Goal: Task Accomplishment & Management: Use online tool/utility

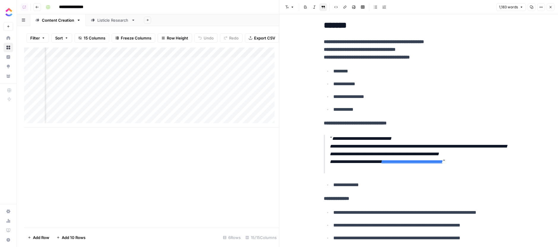
scroll to position [0, 486]
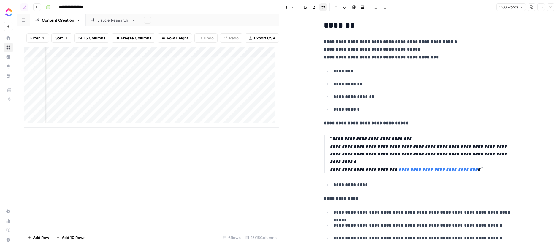
click at [205, 83] on div "Add Column" at bounding box center [151, 88] width 255 height 80
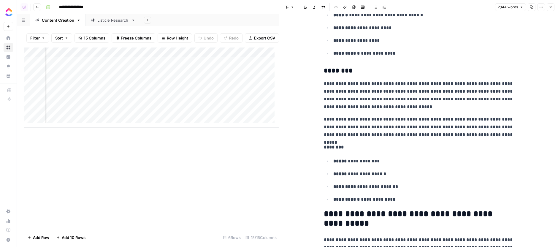
scroll to position [0, 624]
click at [203, 84] on div "Add Column" at bounding box center [151, 88] width 255 height 80
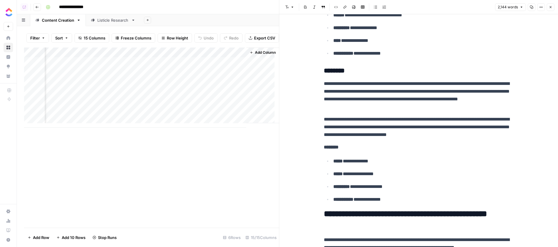
click at [237, 64] on div "Add Column" at bounding box center [151, 88] width 255 height 80
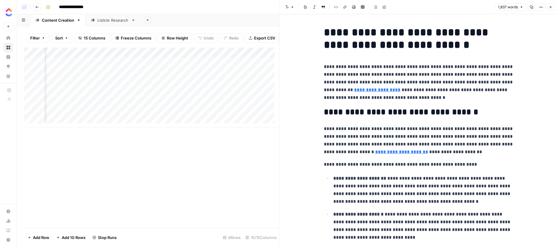
scroll to position [0, 460]
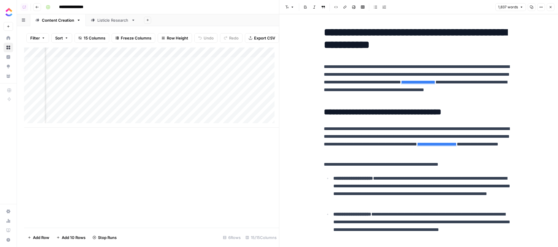
click at [231, 64] on div "Add Column" at bounding box center [151, 88] width 255 height 80
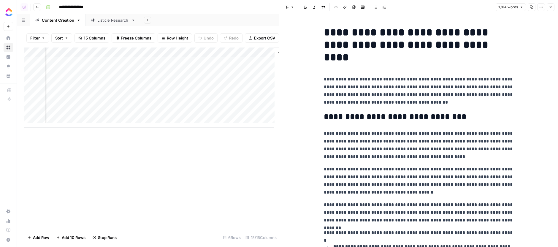
scroll to position [0, 669]
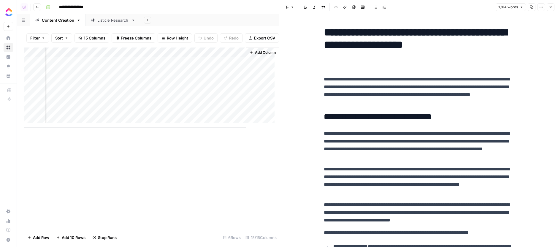
click at [234, 65] on div "Add Column" at bounding box center [151, 88] width 255 height 80
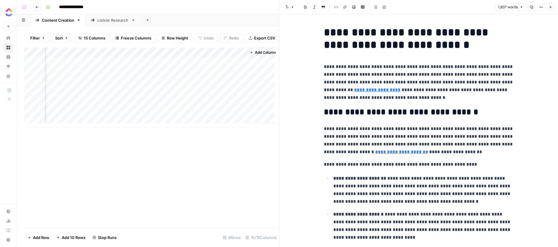
click at [179, 65] on div "Add Column" at bounding box center [151, 88] width 255 height 80
click at [183, 64] on div "Add Column" at bounding box center [151, 88] width 255 height 80
click at [242, 163] on div "Add Column" at bounding box center [151, 138] width 255 height 180
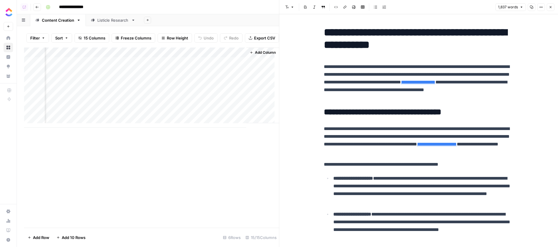
click at [233, 84] on div "Add Column" at bounding box center [151, 88] width 255 height 80
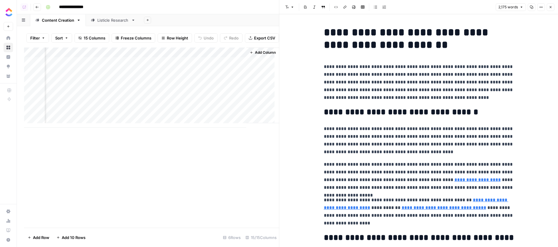
click at [401, 89] on p "**********" at bounding box center [419, 82] width 190 height 39
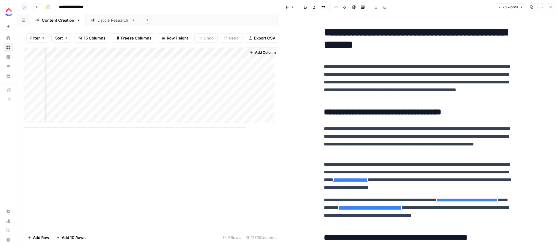
click at [234, 64] on div "Add Column" at bounding box center [151, 88] width 255 height 80
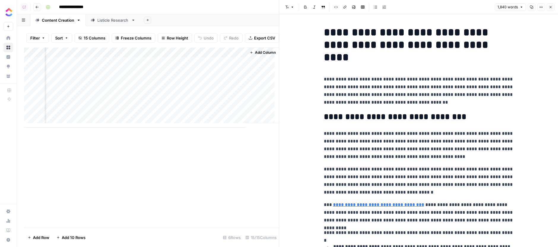
click at [234, 86] on div "Add Column" at bounding box center [151, 88] width 255 height 80
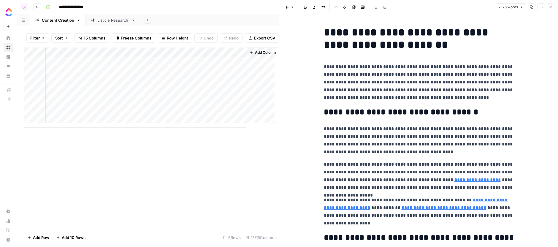
click at [174, 54] on div "Add Column" at bounding box center [151, 88] width 255 height 80
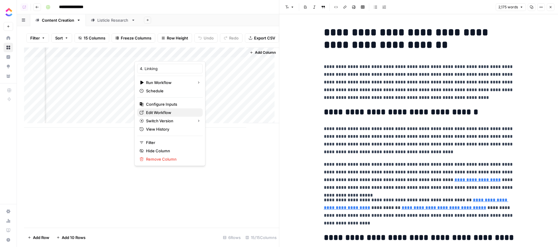
click at [171, 113] on span "Edit Workflow" at bounding box center [172, 113] width 52 height 6
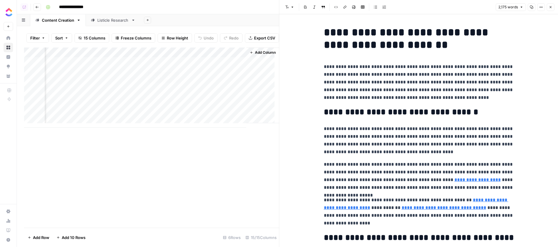
click at [173, 63] on div "Add Column" at bounding box center [151, 88] width 255 height 80
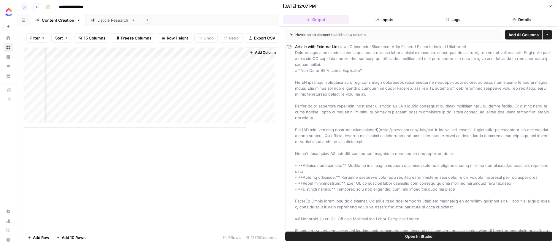
click at [231, 64] on div "Add Column" at bounding box center [151, 88] width 255 height 80
click at [236, 64] on div "Add Column" at bounding box center [151, 88] width 255 height 80
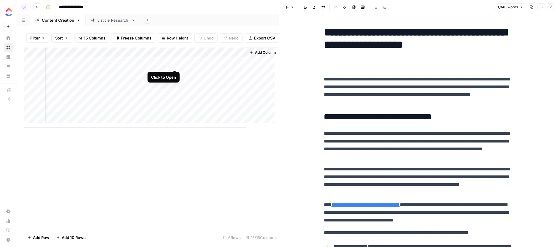
click at [175, 63] on div "Add Column" at bounding box center [151, 88] width 255 height 80
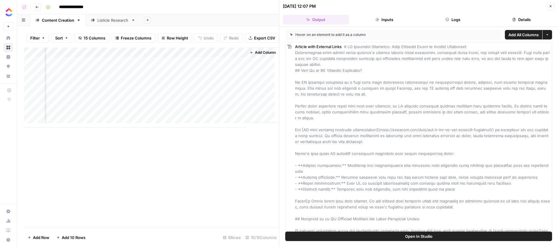
click at [471, 18] on button "Logs" at bounding box center [453, 20] width 66 height 10
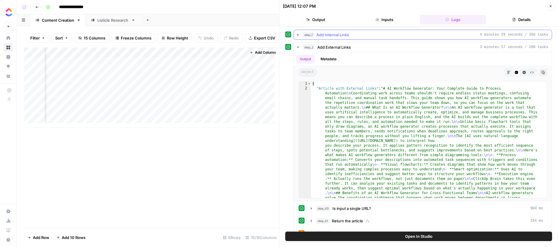
click at [367, 39] on button "step_1 Add Internal Links 4 minutes 29 seconds / 350 tasks" at bounding box center [423, 35] width 258 height 10
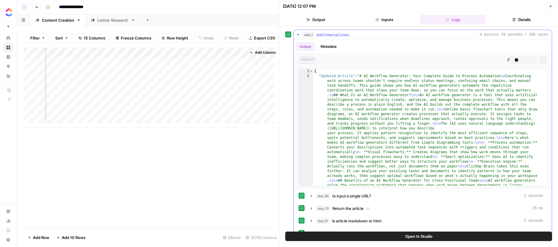
click at [368, 38] on button "step_1 Add Internal Links 4 minutes 29 seconds / 350 tasks" at bounding box center [423, 35] width 258 height 10
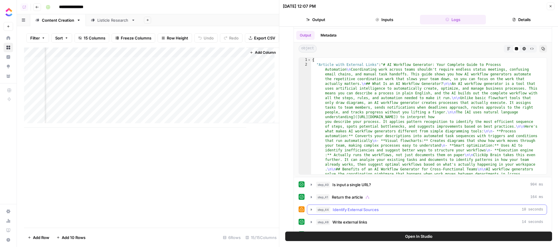
scroll to position [87, 0]
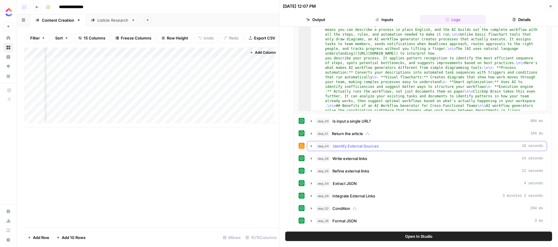
click at [391, 149] on div "step_44 Identify External Sources 10 seconds" at bounding box center [429, 146] width 227 height 6
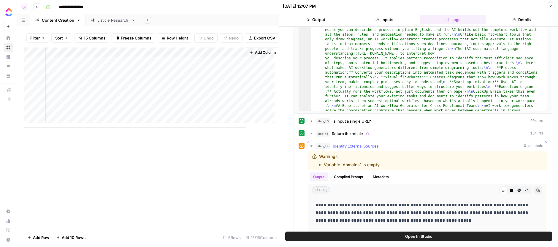
click at [391, 149] on div "step_44 Identify External Sources 10 seconds" at bounding box center [429, 146] width 227 height 6
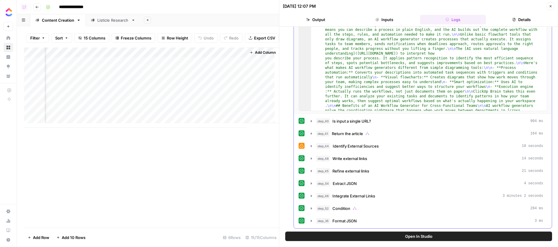
click at [391, 153] on div "step_40 Is input a single URL? 904 ms step_41 Return the article 164 ms step_44…" at bounding box center [423, 171] width 249 height 110
click at [389, 156] on div "step_48 Write external links 14 seconds" at bounding box center [429, 159] width 227 height 6
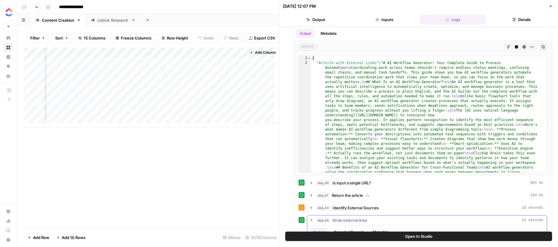
scroll to position [34, 0]
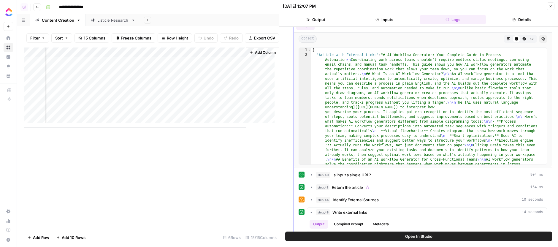
click at [505, 41] on button "Markdown" at bounding box center [509, 39] width 8 height 8
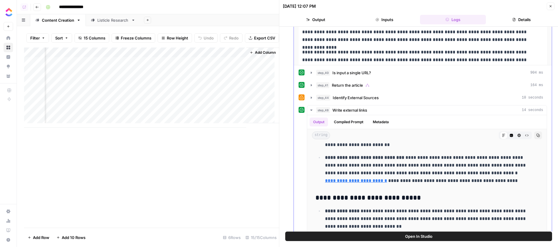
scroll to position [135, 0]
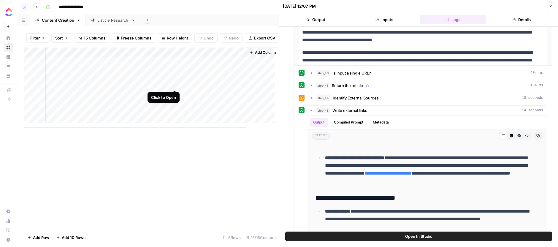
click at [175, 82] on div "Add Column" at bounding box center [151, 88] width 255 height 80
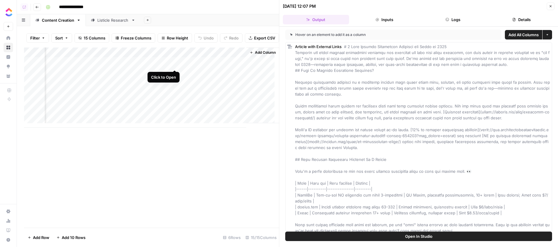
click at [174, 64] on div "Add Column" at bounding box center [151, 88] width 255 height 80
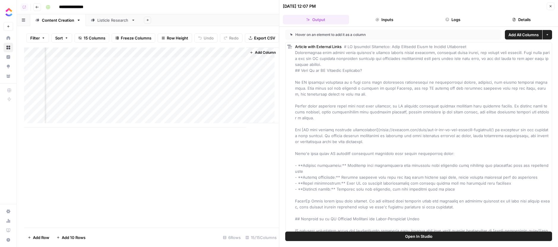
click at [183, 84] on div "Add Column" at bounding box center [151, 88] width 255 height 80
click at [184, 66] on div "Add Column" at bounding box center [151, 88] width 255 height 80
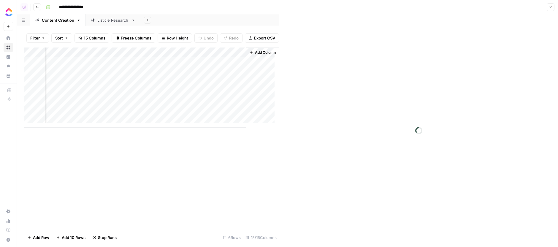
click at [186, 186] on div "Add Column" at bounding box center [151, 138] width 255 height 180
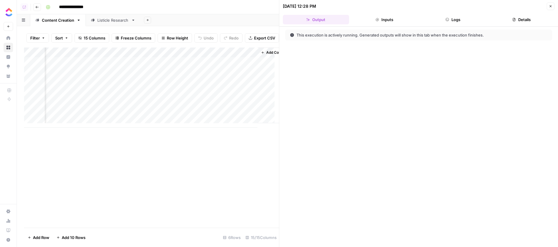
scroll to position [0, 512]
click at [184, 63] on div "Add Column" at bounding box center [151, 88] width 255 height 80
click at [178, 84] on div "Add Column" at bounding box center [151, 88] width 255 height 80
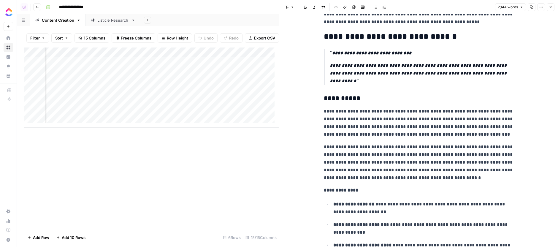
scroll to position [0, 175]
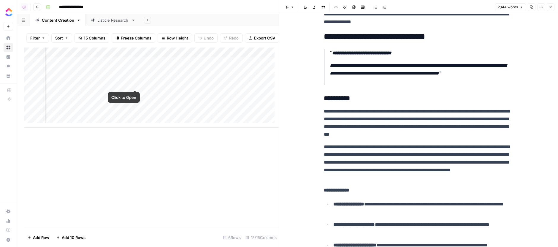
click at [132, 85] on div "Add Column" at bounding box center [151, 88] width 255 height 80
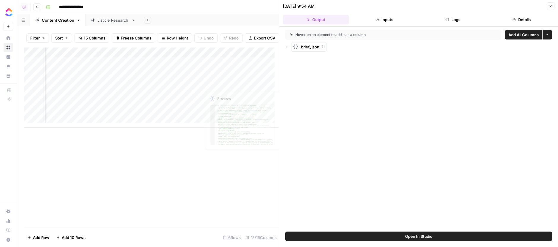
click at [198, 82] on div "Add Column" at bounding box center [151, 88] width 255 height 80
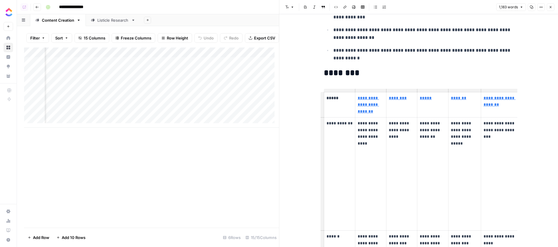
scroll to position [0, 293]
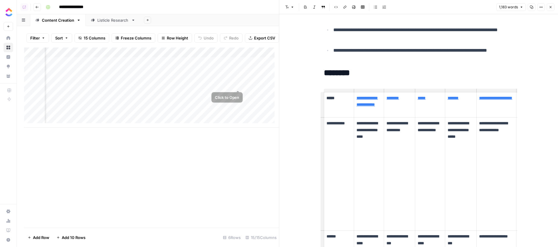
click at [243, 83] on div "Add Column" at bounding box center [151, 88] width 255 height 80
click at [239, 84] on div "Add Column" at bounding box center [151, 88] width 255 height 80
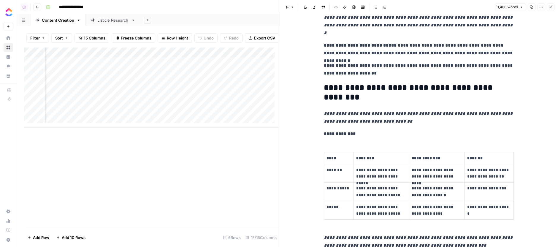
scroll to position [310, 0]
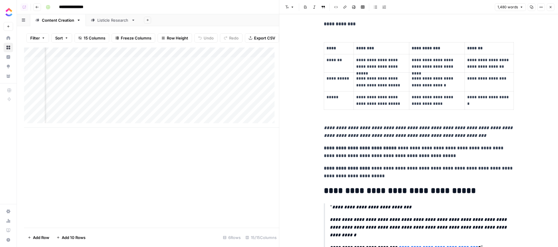
click at [331, 75] on p "**********" at bounding box center [339, 78] width 25 height 7
drag, startPoint x: 331, startPoint y: 65, endPoint x: 347, endPoint y: 64, distance: 16.1
click at [347, 75] on p "**********" at bounding box center [339, 78] width 25 height 7
copy p "**********"
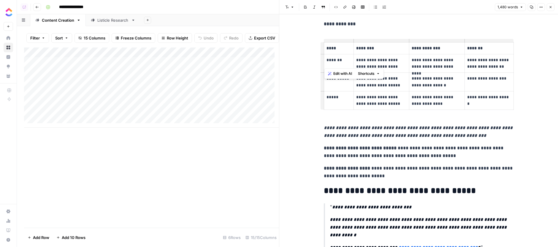
click at [192, 77] on div "Add Column" at bounding box center [151, 88] width 255 height 80
type textarea "**********"
click at [185, 73] on div "Add Column" at bounding box center [151, 88] width 255 height 80
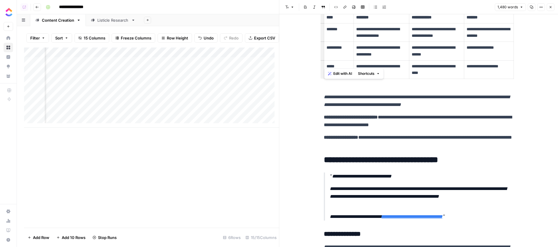
scroll to position [0, 92]
click at [227, 74] on div "Add Column" at bounding box center [151, 88] width 255 height 80
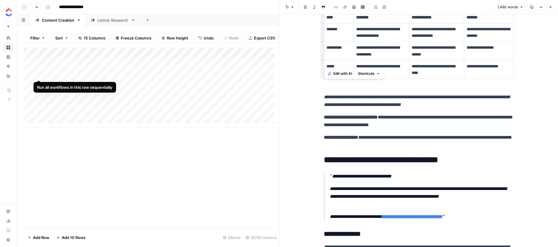
click at [40, 75] on div "Add Column" at bounding box center [151, 88] width 255 height 80
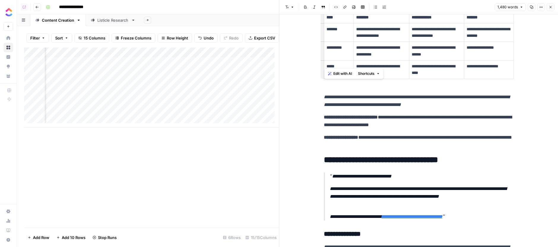
scroll to position [0, 523]
click at [165, 86] on div "Add Column" at bounding box center [151, 88] width 255 height 80
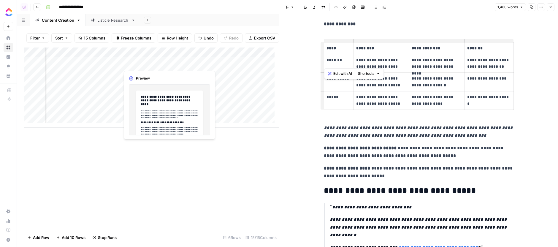
click at [167, 65] on div "Add Column" at bounding box center [151, 88] width 255 height 80
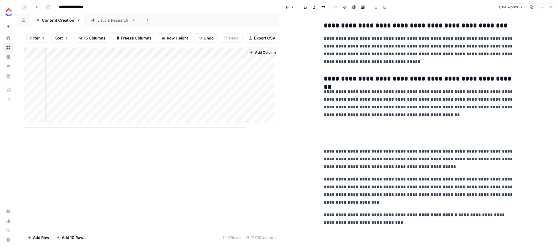
scroll to position [1731, 0]
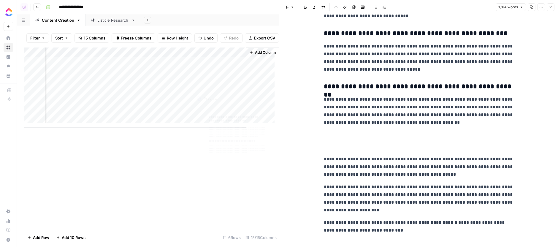
click at [235, 84] on div "Add Column" at bounding box center [151, 88] width 255 height 80
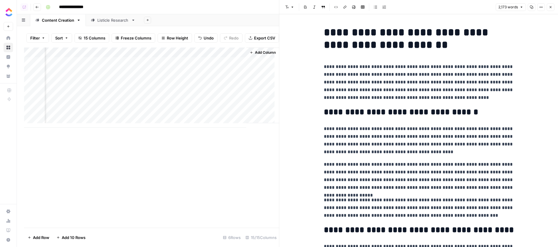
click at [399, 77] on p "**********" at bounding box center [419, 82] width 190 height 39
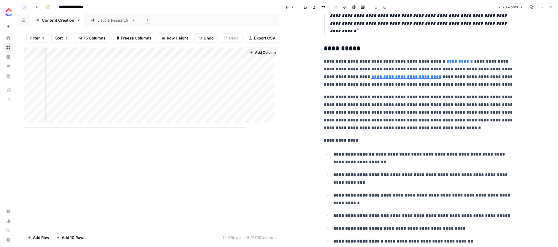
scroll to position [390, 0]
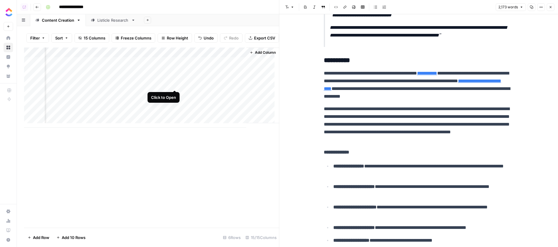
click at [173, 84] on div "Add Column" at bounding box center [151, 88] width 255 height 80
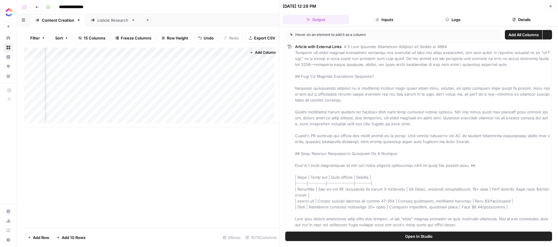
click at [454, 20] on button "Logs" at bounding box center [453, 20] width 66 height 10
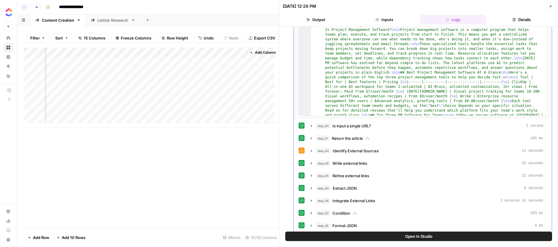
scroll to position [86, 0]
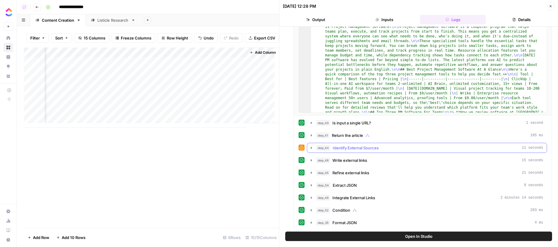
click at [394, 144] on button "step_44 Identify External Sources 11 seconds" at bounding box center [427, 148] width 240 height 10
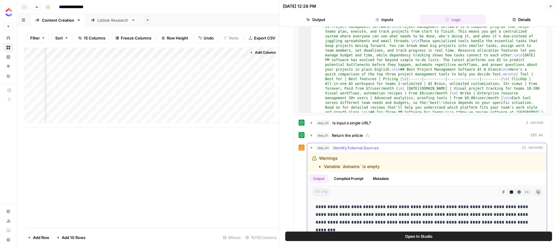
click at [394, 144] on button "step_44 Identify External Sources 11 seconds" at bounding box center [427, 148] width 240 height 10
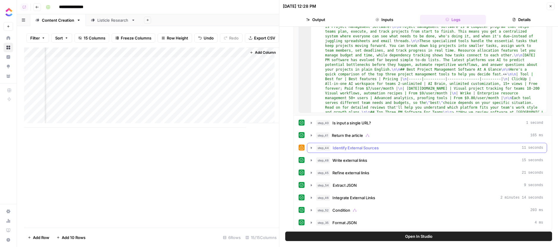
click at [389, 159] on div "step_48 Write external links 15 seconds" at bounding box center [429, 160] width 227 height 6
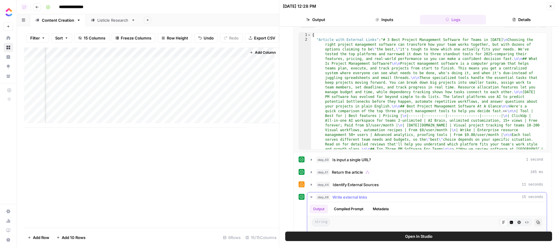
scroll to position [24, 0]
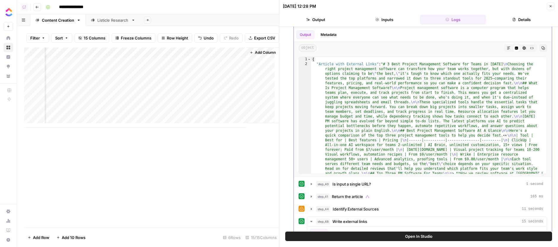
click at [505, 48] on button "Markdown" at bounding box center [509, 48] width 8 height 8
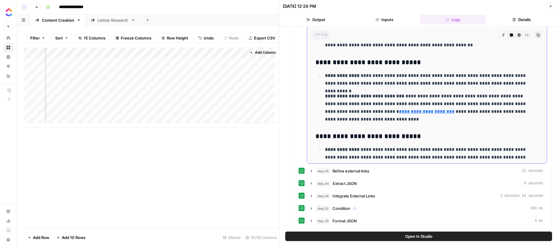
scroll to position [209, 0]
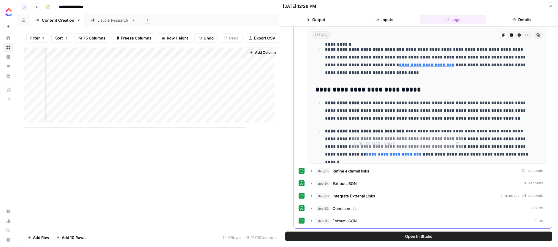
click at [386, 171] on div "step_45 Refine external links 21 seconds" at bounding box center [429, 171] width 227 height 6
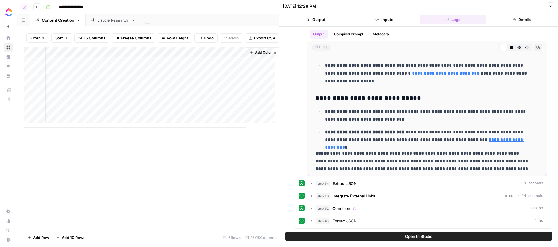
scroll to position [145, 0]
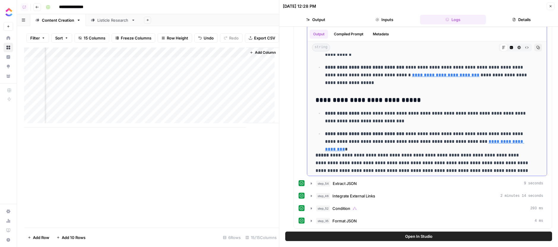
click at [406, 155] on p "**********" at bounding box center [423, 162] width 214 height 23
drag, startPoint x: 406, startPoint y: 155, endPoint x: 440, endPoint y: 160, distance: 34.2
click at [440, 160] on p "**********" at bounding box center [423, 162] width 214 height 23
click at [439, 152] on p "**********" at bounding box center [423, 162] width 214 height 23
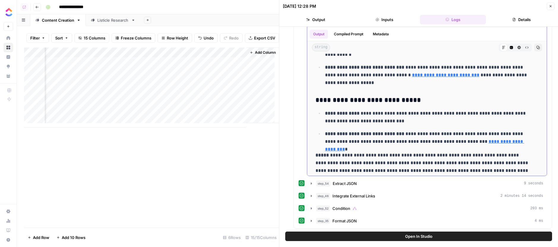
drag, startPoint x: 439, startPoint y: 152, endPoint x: 443, endPoint y: 166, distance: 15.1
click at [443, 166] on p "**********" at bounding box center [423, 162] width 214 height 23
click at [446, 151] on p "**********" at bounding box center [423, 162] width 214 height 23
drag, startPoint x: 446, startPoint y: 151, endPoint x: 448, endPoint y: 170, distance: 18.5
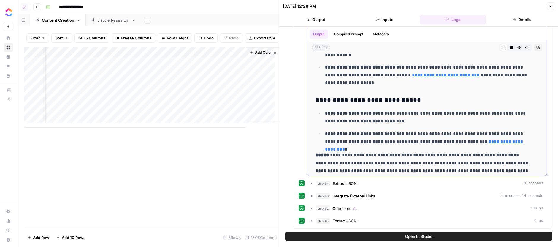
click at [448, 170] on p "**********" at bounding box center [423, 162] width 214 height 23
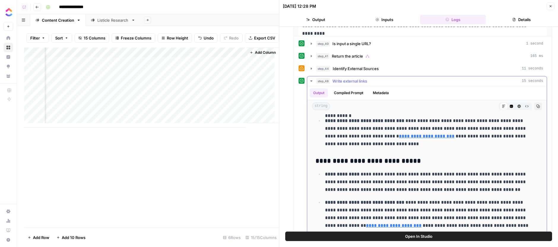
scroll to position [170, 0]
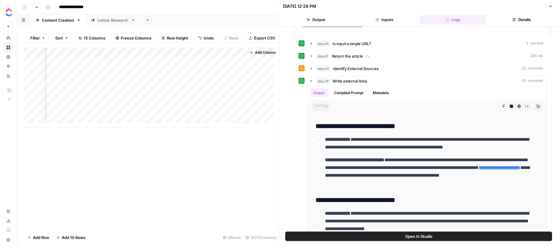
click at [234, 81] on div "Add Column" at bounding box center [151, 88] width 255 height 80
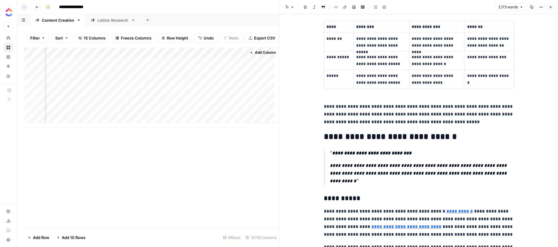
scroll to position [251, 0]
click at [364, 104] on p "**********" at bounding box center [419, 114] width 190 height 23
drag, startPoint x: 364, startPoint y: 104, endPoint x: 427, endPoint y: 118, distance: 64.1
click at [427, 118] on p "**********" at bounding box center [419, 114] width 190 height 23
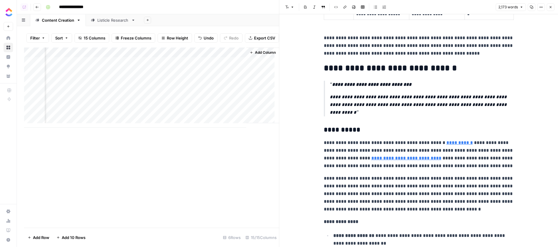
scroll to position [328, 0]
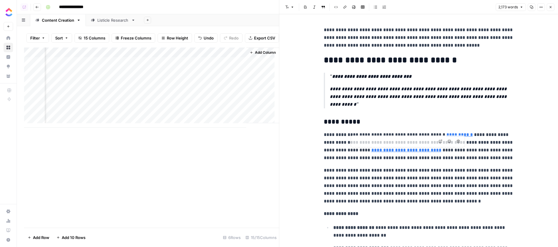
type input "https://clickup.com/blog/tool-consolidation/"
click at [437, 142] on link "Open in a new tab" at bounding box center [441, 141] width 8 height 8
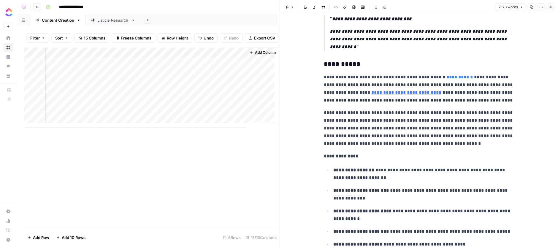
scroll to position [404, 0]
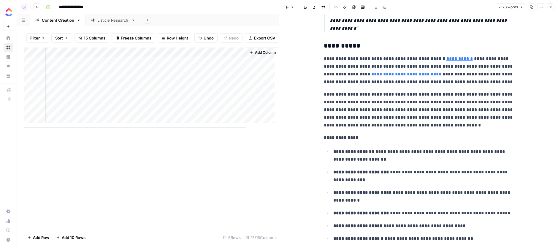
click at [360, 94] on p "**********" at bounding box center [419, 110] width 190 height 39
drag, startPoint x: 360, startPoint y: 94, endPoint x: 444, endPoint y: 102, distance: 84.7
click at [444, 102] on p "**********" at bounding box center [419, 110] width 190 height 39
click at [446, 97] on p "**********" at bounding box center [419, 110] width 190 height 39
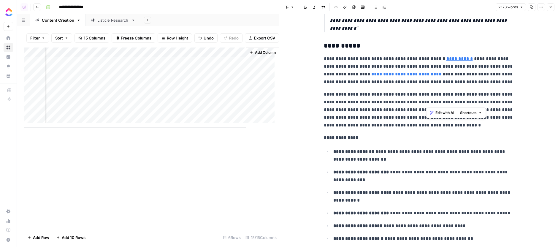
drag, startPoint x: 446, startPoint y: 97, endPoint x: 448, endPoint y: 104, distance: 7.2
click at [448, 104] on p "**********" at bounding box center [419, 110] width 190 height 39
click at [358, 105] on p "**********" at bounding box center [419, 110] width 190 height 39
drag, startPoint x: 358, startPoint y: 105, endPoint x: 404, endPoint y: 111, distance: 45.9
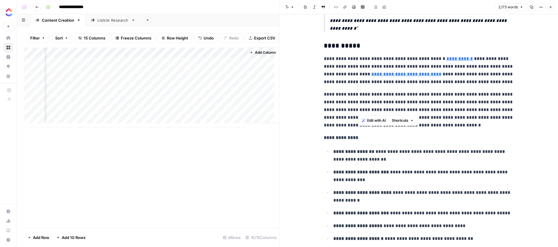
click at [404, 111] on p "**********" at bounding box center [419, 110] width 190 height 39
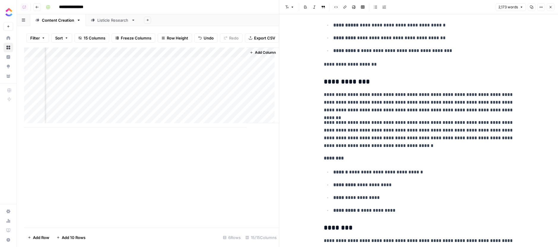
scroll to position [750, 0]
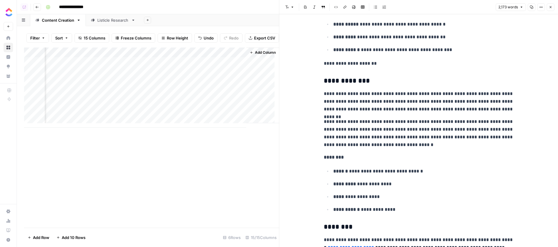
click at [362, 60] on p "**********" at bounding box center [419, 64] width 190 height 8
click at [366, 60] on p "**********" at bounding box center [419, 64] width 190 height 8
click at [362, 90] on p "**********" at bounding box center [419, 101] width 190 height 23
drag, startPoint x: 362, startPoint y: 90, endPoint x: 445, endPoint y: 95, distance: 83.9
click at [445, 95] on p "**********" at bounding box center [419, 101] width 190 height 23
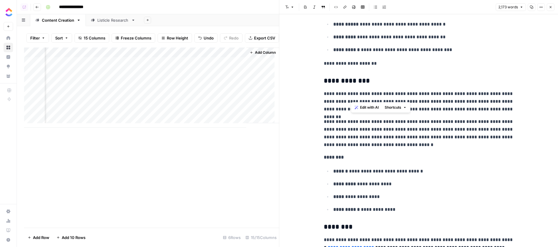
click at [446, 95] on p "**********" at bounding box center [419, 101] width 190 height 23
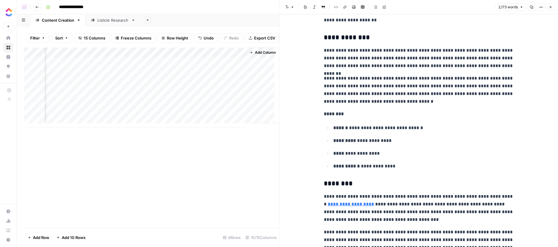
click at [361, 80] on p "**********" at bounding box center [419, 90] width 190 height 31
drag, startPoint x: 361, startPoint y: 80, endPoint x: 396, endPoint y: 86, distance: 35.3
click at [396, 86] on p "**********" at bounding box center [419, 90] width 190 height 31
click at [409, 77] on p "**********" at bounding box center [419, 90] width 190 height 31
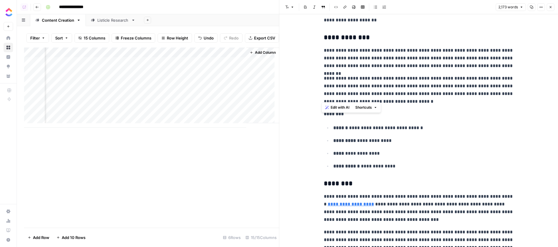
drag, startPoint x: 409, startPoint y: 77, endPoint x: 432, endPoint y: 98, distance: 31.3
click at [432, 98] on p "**********" at bounding box center [419, 90] width 190 height 31
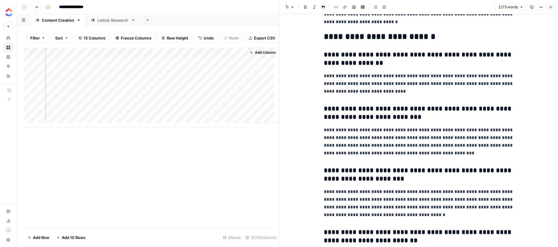
scroll to position [2286, 0]
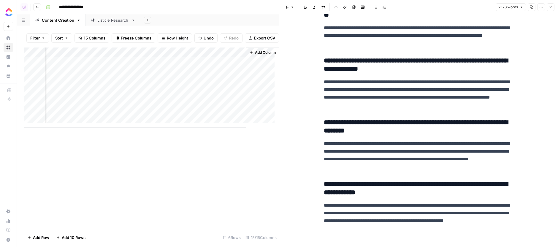
click at [234, 63] on div "Add Column" at bounding box center [151, 88] width 255 height 80
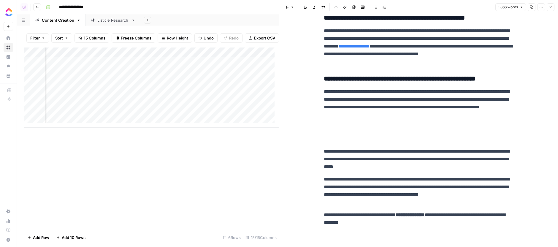
scroll to position [0, 161]
click at [154, 75] on div "Add Column" at bounding box center [151, 88] width 255 height 80
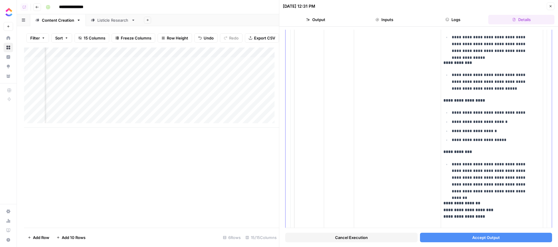
scroll to position [1301, 0]
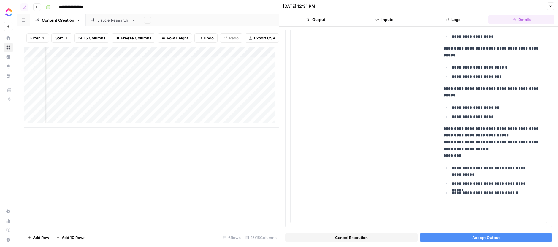
click at [500, 238] on button "Accept Output" at bounding box center [486, 238] width 132 height 10
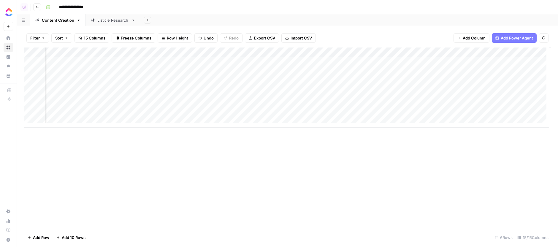
scroll to position [0, 397]
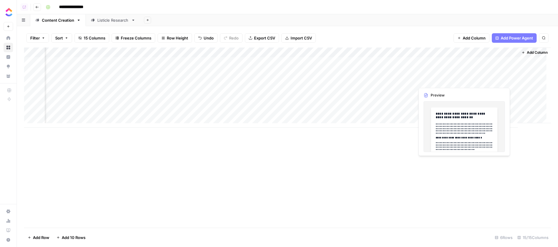
click at [504, 79] on div "Add Column" at bounding box center [287, 88] width 527 height 80
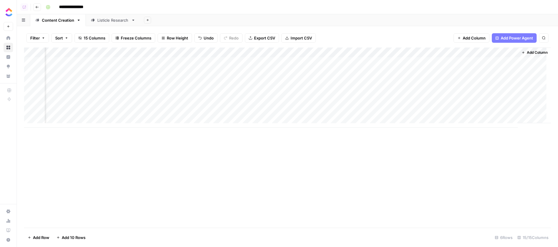
click at [507, 81] on div "Add Column" at bounding box center [287, 88] width 527 height 80
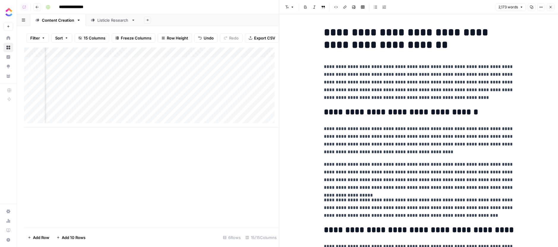
scroll to position [0, 611]
click at [234, 56] on div "Add Column" at bounding box center [151, 88] width 255 height 80
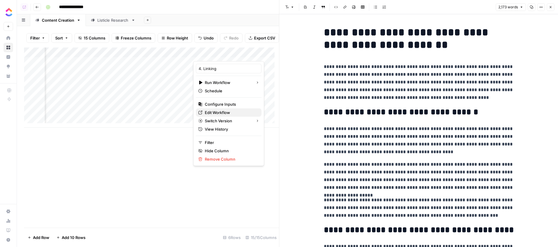
click at [228, 110] on span "Edit Workflow" at bounding box center [231, 113] width 52 height 6
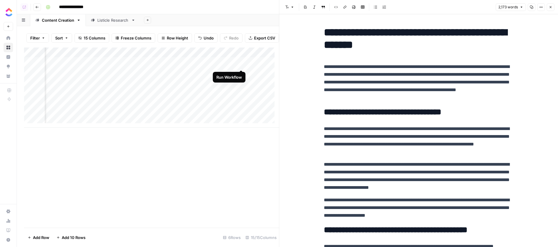
click at [242, 64] on div "Add Column" at bounding box center [151, 88] width 255 height 80
click at [242, 86] on div "Add Column" at bounding box center [151, 88] width 255 height 80
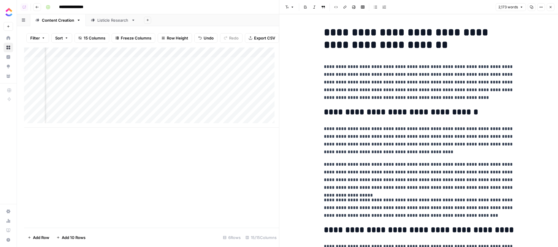
click at [211, 83] on div "Add Column" at bounding box center [151, 88] width 255 height 80
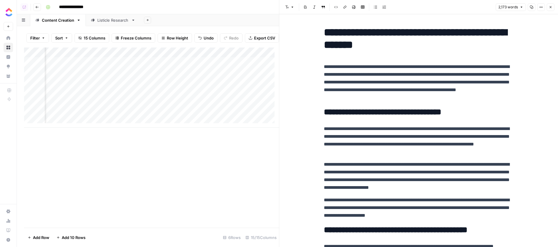
click at [210, 83] on div "Add Column" at bounding box center [151, 88] width 255 height 80
click at [188, 64] on div "Add Column" at bounding box center [151, 88] width 255 height 80
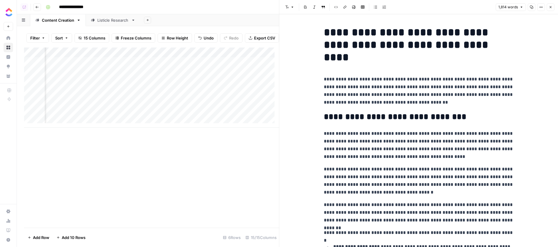
click at [538, 8] on button "Options" at bounding box center [541, 7] width 8 height 8
click at [524, 62] on span "Code" at bounding box center [523, 63] width 29 height 6
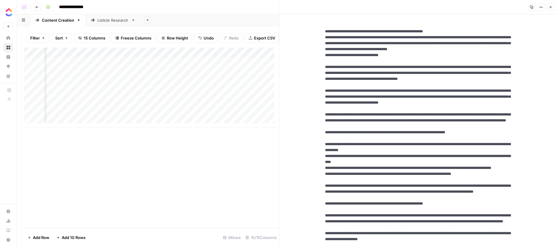
click at [188, 83] on div "Add Column" at bounding box center [151, 88] width 255 height 80
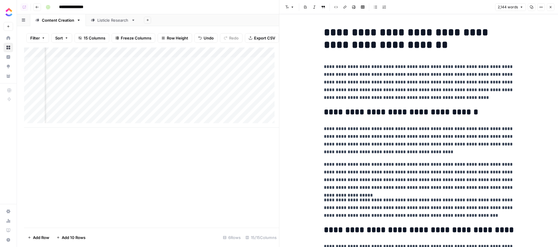
click at [539, 7] on button "Options" at bounding box center [541, 7] width 8 height 8
click at [526, 64] on span "Code" at bounding box center [523, 63] width 29 height 6
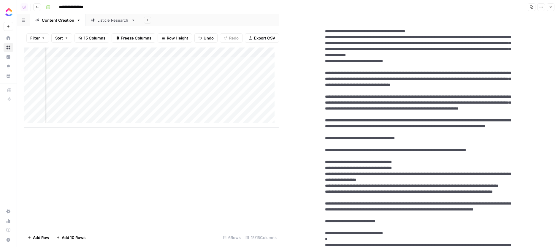
drag, startPoint x: 449, startPoint y: 54, endPoint x: 449, endPoint y: 21, distance: 32.7
drag, startPoint x: 420, startPoint y: 179, endPoint x: 424, endPoint y: 108, distance: 71.1
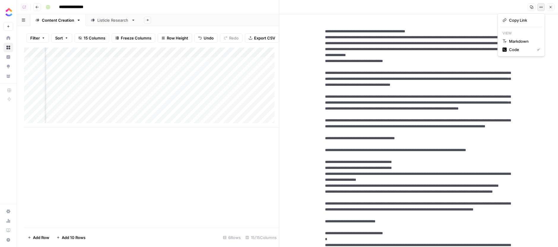
click at [539, 7] on button "Options" at bounding box center [541, 7] width 8 height 8
click at [517, 38] on span "Markdown" at bounding box center [523, 41] width 29 height 6
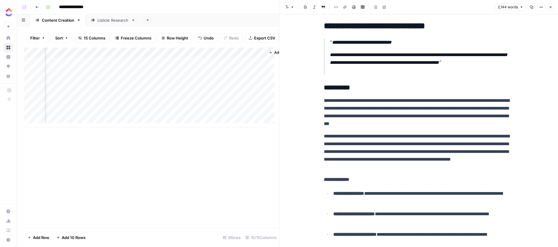
scroll to position [0, 669]
drag, startPoint x: 198, startPoint y: 85, endPoint x: 198, endPoint y: 90, distance: 4.5
click at [198, 90] on div "Add Column" at bounding box center [151, 88] width 255 height 80
click at [221, 63] on div "Add Column" at bounding box center [151, 88] width 255 height 80
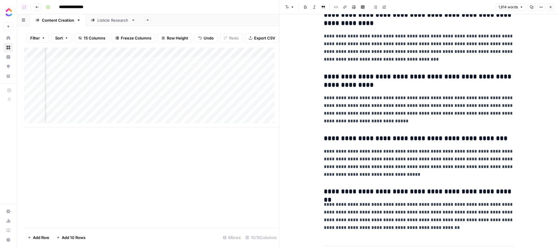
scroll to position [1739, 0]
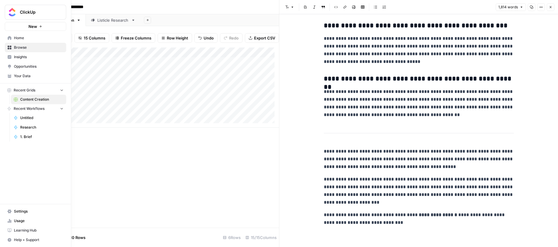
click at [14, 71] on link "Opportunities" at bounding box center [35, 67] width 61 height 10
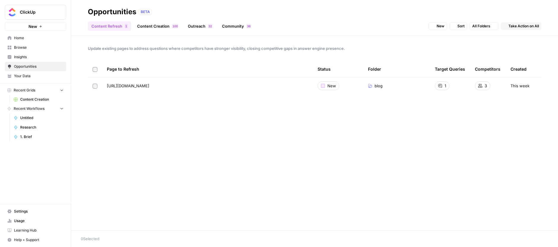
click at [13, 75] on link "Your Data" at bounding box center [35, 76] width 61 height 10
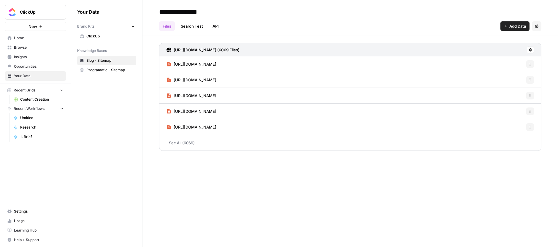
click at [115, 41] on link "ClickUp" at bounding box center [106, 36] width 59 height 10
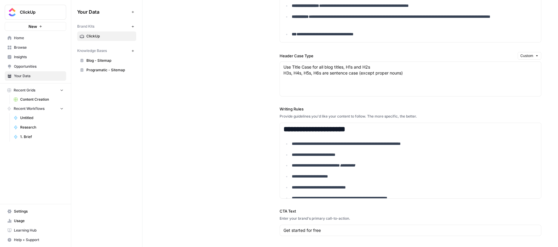
scroll to position [46, 0]
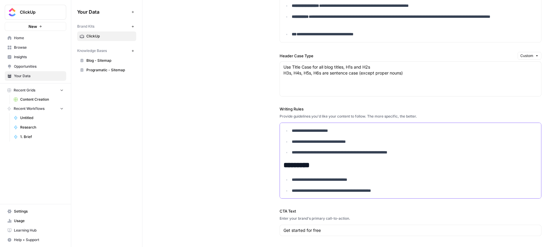
click at [428, 149] on ul "**********" at bounding box center [411, 125] width 254 height 61
click at [430, 152] on p "**********" at bounding box center [411, 152] width 238 height 7
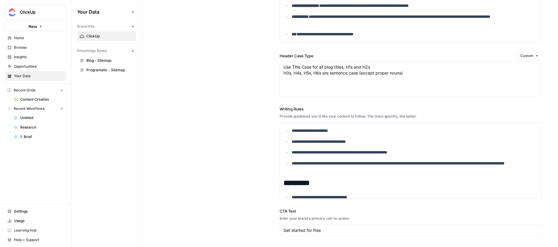
click at [155, 126] on div "**********" at bounding box center [351, 104] width 416 height 1196
click at [116, 63] on span "Blog - Sitemap" at bounding box center [109, 60] width 47 height 5
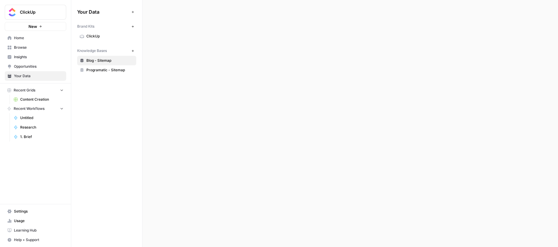
click at [115, 70] on span "Programatic - Sitemap" at bounding box center [109, 69] width 47 height 5
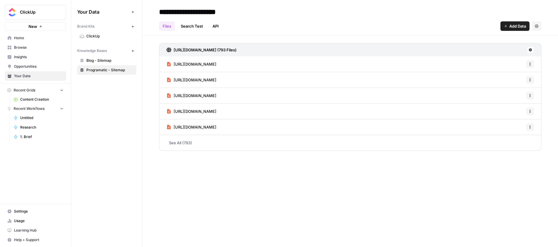
click at [202, 144] on link "See All (793)" at bounding box center [350, 142] width 382 height 15
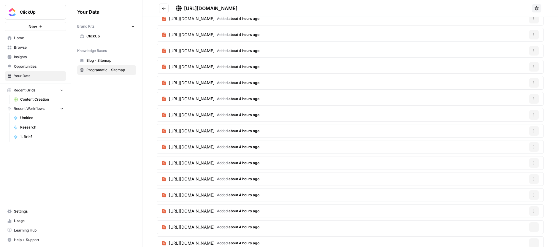
scroll to position [3665, 0]
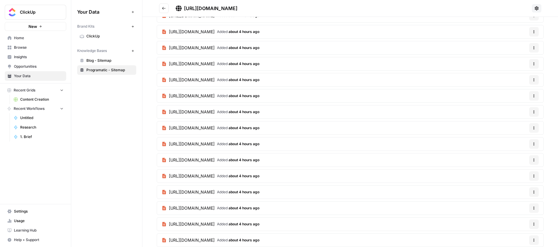
click at [210, 128] on span "https://clickup.com/features/crm/tradesmen" at bounding box center [192, 128] width 46 height 6
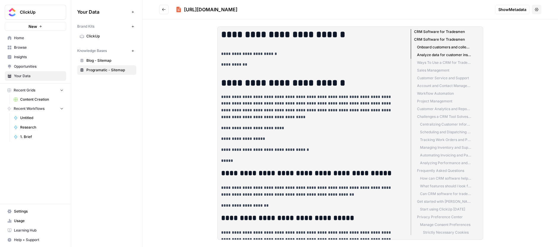
click at [163, 12] on button "Go back" at bounding box center [164, 10] width 10 height 10
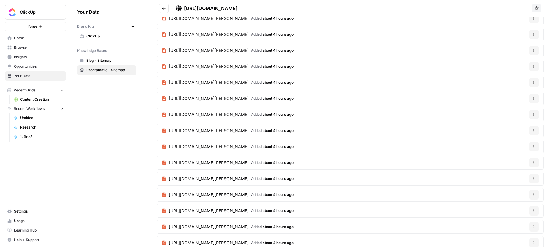
scroll to position [2617, 0]
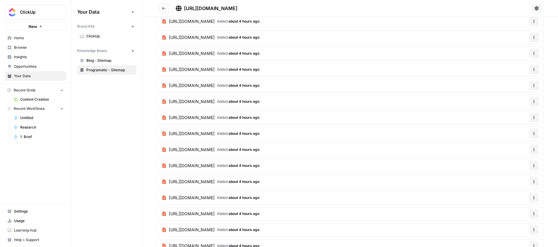
click at [50, 100] on span "Content Creation" at bounding box center [41, 99] width 43 height 5
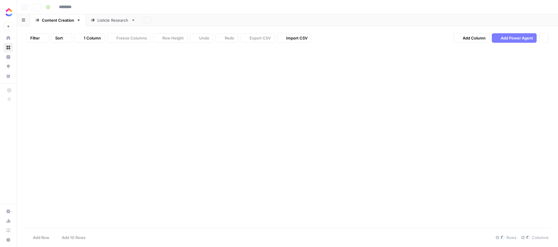
type input "**********"
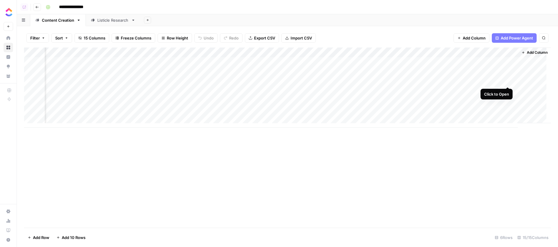
click at [507, 81] on div "Add Column" at bounding box center [287, 88] width 527 height 80
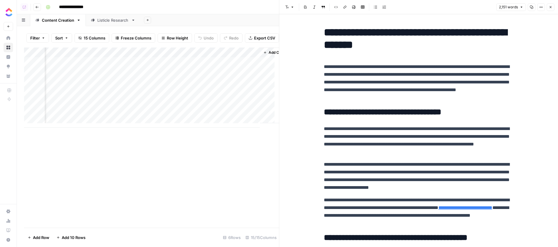
scroll to position [0, 669]
click at [414, 180] on p "**********" at bounding box center [419, 176] width 190 height 31
click at [435, 167] on p "**********" at bounding box center [419, 176] width 190 height 31
click at [406, 205] on p "**********" at bounding box center [419, 211] width 190 height 31
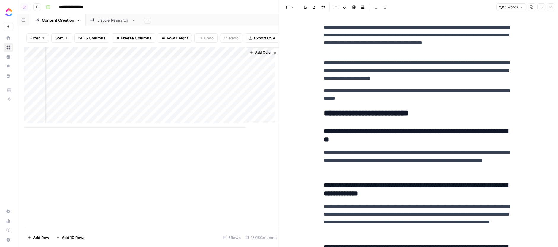
scroll to position [2263, 0]
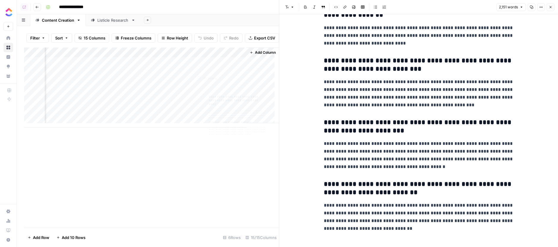
click at [237, 65] on div "Add Column" at bounding box center [151, 88] width 255 height 80
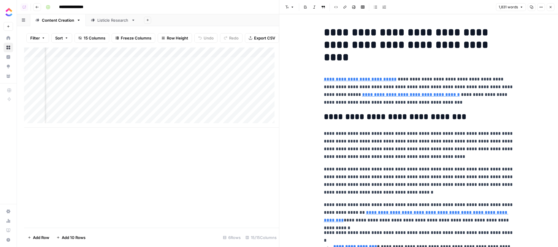
scroll to position [0, 132]
click at [185, 76] on div "Add Column" at bounding box center [151, 88] width 255 height 80
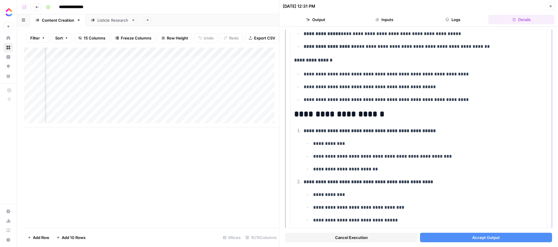
scroll to position [609, 0]
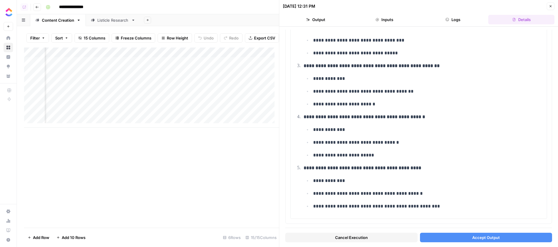
click at [458, 238] on button "Accept Output" at bounding box center [486, 238] width 132 height 10
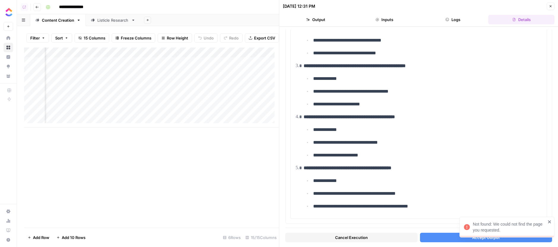
scroll to position [0, 29]
click at [444, 238] on button "Accept Output" at bounding box center [486, 238] width 132 height 10
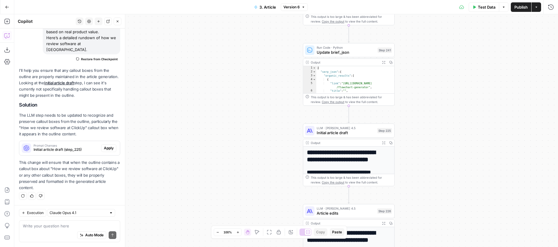
scroll to position [107, 0]
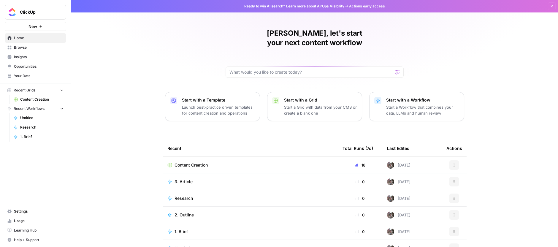
drag, startPoint x: 36, startPoint y: 16, endPoint x: 22, endPoint y: 20, distance: 14.7
click at [35, 16] on button "ClickUp" at bounding box center [35, 12] width 61 height 15
type input "chime"
click at [31, 43] on span "Chime" at bounding box center [57, 45] width 78 height 6
click at [45, 95] on link "Content Refresh v3" at bounding box center [38, 100] width 55 height 10
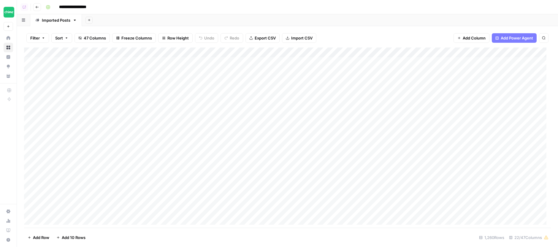
scroll to position [0, 66]
click at [159, 54] on div "Add Column" at bounding box center [287, 139] width 527 height 182
click at [165, 112] on span "Filter" at bounding box center [177, 114] width 52 height 6
click at [204, 71] on input "text" at bounding box center [238, 68] width 72 height 6
type input "Slug"
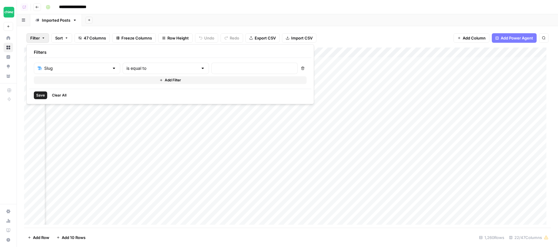
click at [181, 72] on div "is equal to" at bounding box center [166, 68] width 86 height 11
click at [147, 99] on span "contains" at bounding box center [152, 100] width 66 height 6
type input "contains"
click at [215, 68] on input "text" at bounding box center [254, 68] width 79 height 6
type input "difference-between-a"
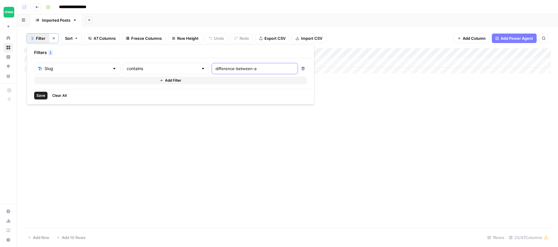
drag, startPoint x: 433, startPoint y: 38, endPoint x: 429, endPoint y: 41, distance: 4.6
click at [433, 38] on div "1 Filter Clear filters Sort 47 Columns Freeze Columns Row Height Undo Redo Expo…" at bounding box center [287, 39] width 527 height 20
click at [368, 62] on div "Add Column" at bounding box center [287, 63] width 527 height 30
click at [445, 61] on div "Add Column" at bounding box center [287, 63] width 527 height 30
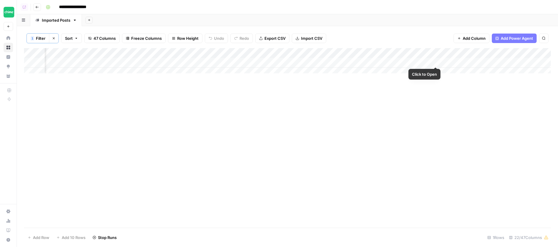
scroll to position [0, 0]
click at [41, 60] on div "Add Column" at bounding box center [287, 63] width 527 height 30
click at [40, 40] on span "Filter" at bounding box center [41, 38] width 10 height 6
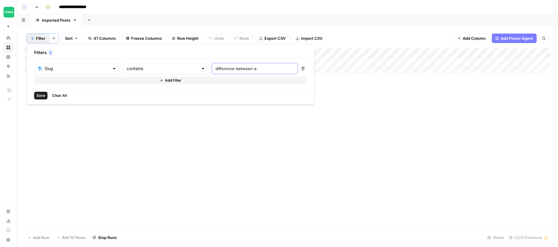
click at [227, 71] on input "difference-between-a" at bounding box center [255, 69] width 79 height 6
type input "how-long-does-it"
click at [379, 120] on div "Add Column" at bounding box center [287, 138] width 527 height 180
click at [234, 66] on div "Add Column" at bounding box center [287, 73] width 527 height 50
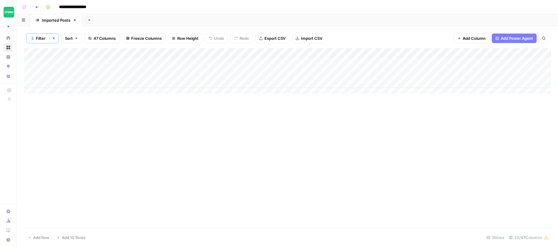
click at [39, 71] on div "Add Column" at bounding box center [287, 73] width 527 height 50
click at [46, 39] on button "1 Filter" at bounding box center [38, 39] width 23 height 10
click at [218, 66] on input "how-long-does-it" at bounding box center [255, 69] width 79 height 6
type input "can-i-open"
click at [366, 142] on div "Add Column" at bounding box center [287, 138] width 527 height 180
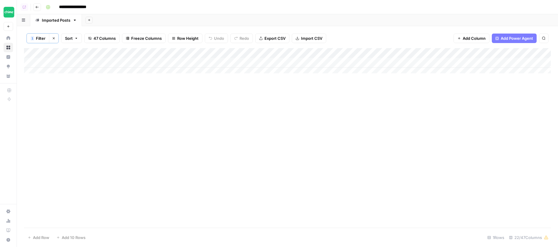
click at [39, 62] on div "Add Column" at bounding box center [287, 63] width 527 height 30
click at [42, 35] on span "Filter" at bounding box center [41, 38] width 10 height 6
click at [232, 65] on div "can-i-open" at bounding box center [255, 68] width 86 height 11
click at [233, 71] on input "can-i-open" at bounding box center [255, 69] width 79 height 6
type input "how-to-apply-for"
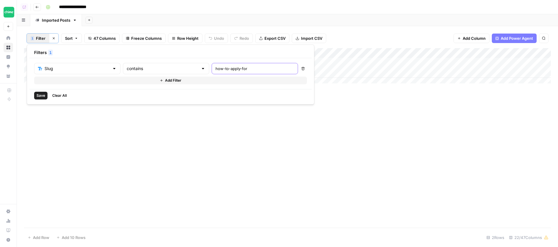
click at [319, 147] on div "Add Column" at bounding box center [287, 138] width 527 height 180
click at [39, 70] on div "Add Column" at bounding box center [287, 68] width 527 height 40
click at [42, 36] on span "Filter" at bounding box center [41, 38] width 10 height 6
click at [97, 69] on input "text" at bounding box center [77, 69] width 65 height 6
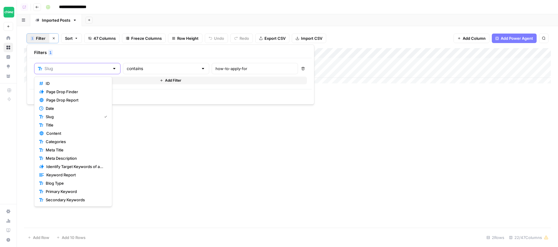
click at [74, 67] on input "text" at bounding box center [77, 69] width 65 height 6
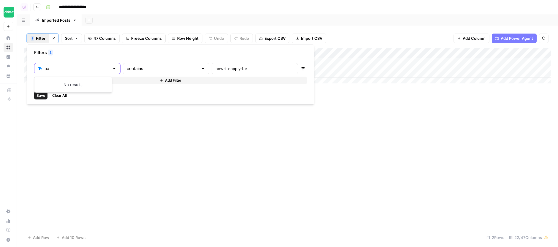
type input "o"
type input "page"
click at [82, 95] on button "Page Drop Report" at bounding box center [73, 92] width 73 height 8
click at [232, 75] on div "Page Drop Report is equal to Delete Add Filter" at bounding box center [171, 73] width 275 height 21
click at [165, 70] on input "text" at bounding box center [163, 69] width 72 height 6
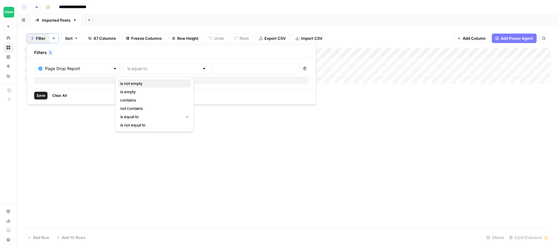
click at [151, 84] on span "is not empty" at bounding box center [153, 83] width 66 height 6
type input "is not empty"
click at [40, 96] on span "Save" at bounding box center [41, 95] width 9 height 5
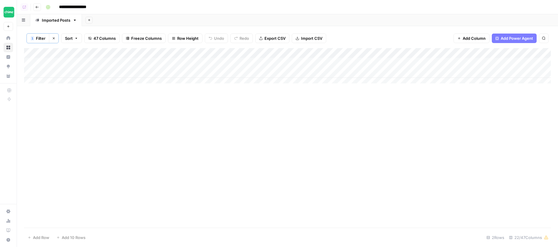
click at [128, 14] on div "Add Sheet" at bounding box center [320, 20] width 476 height 12
click at [55, 36] on button "Clear filters" at bounding box center [54, 39] width 10 height 10
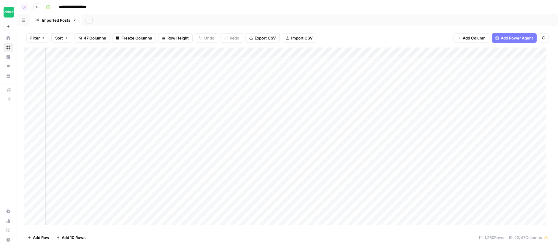
click at [400, 51] on div "Add Column" at bounding box center [287, 139] width 527 height 182
click at [394, 25] on div "Add Sheet" at bounding box center [320, 20] width 476 height 12
click at [379, 50] on div "Add Column" at bounding box center [287, 139] width 527 height 182
click at [66, 34] on button "Sort" at bounding box center [61, 38] width 21 height 10
click at [131, 67] on span "Add Sort" at bounding box center [125, 68] width 15 height 5
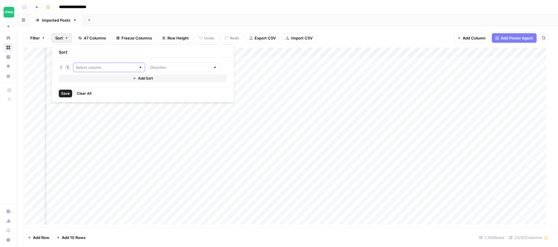
click at [124, 69] on input "text" at bounding box center [106, 67] width 60 height 6
click at [131, 52] on div "Sort" at bounding box center [143, 52] width 178 height 11
click at [306, 20] on div "Add Sheet" at bounding box center [320, 20] width 476 height 12
click at [292, 51] on div "Add Column" at bounding box center [287, 139] width 527 height 182
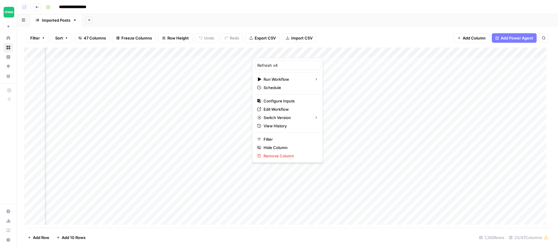
click at [196, 18] on div "Add Sheet" at bounding box center [320, 20] width 476 height 12
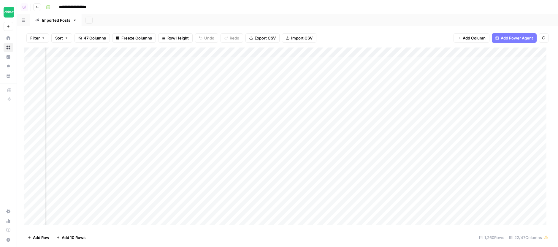
scroll to position [0, 265]
click at [300, 52] on div "Add Column" at bounding box center [287, 139] width 527 height 182
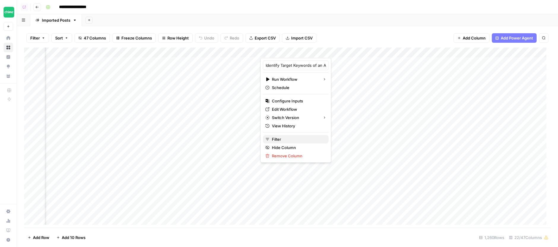
click at [286, 140] on span "Filter" at bounding box center [298, 139] width 52 height 6
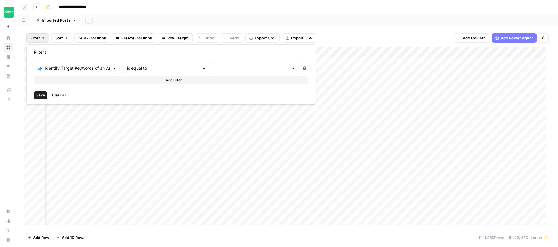
click at [239, 74] on div "Identify Target Keywords of an Article - Fork is equal to Delete Add Filter" at bounding box center [171, 73] width 275 height 21
click at [242, 69] on input "text" at bounding box center [252, 68] width 72 height 6
click at [219, 109] on span "success" at bounding box center [234, 108] width 66 height 6
click at [255, 84] on span "pending" at bounding box center [274, 83] width 82 height 6
click at [318, 125] on span "review_needed" at bounding box center [331, 125] width 105 height 6
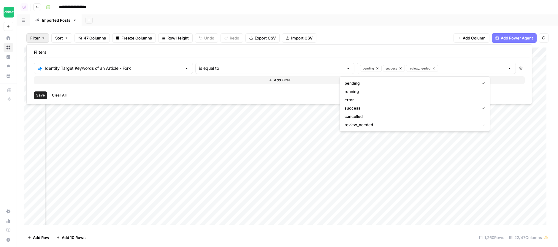
click at [43, 96] on span "Save" at bounding box center [40, 95] width 9 height 5
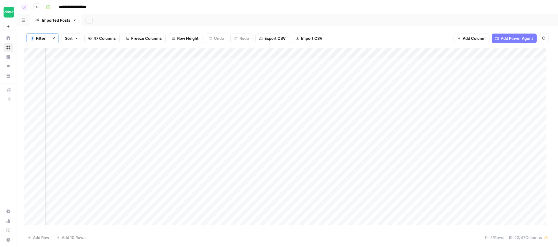
drag, startPoint x: 390, startPoint y: 13, endPoint x: 374, endPoint y: 53, distance: 43.7
click at [390, 13] on header "**********" at bounding box center [287, 7] width 541 height 14
click at [404, 169] on div "Add Column" at bounding box center [287, 138] width 527 height 181
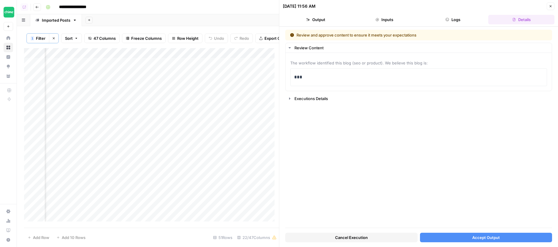
scroll to position [1, 380]
click at [467, 234] on button "Accept Output" at bounding box center [486, 238] width 132 height 10
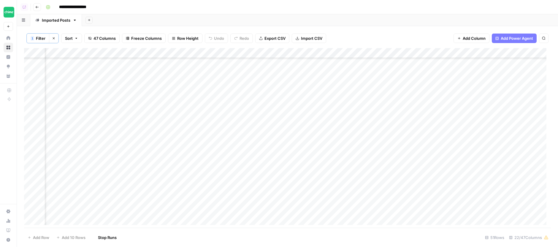
scroll to position [260, 380]
click at [195, 106] on div "Add Column" at bounding box center [287, 138] width 527 height 181
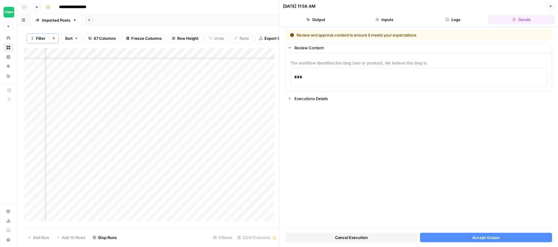
click at [473, 235] on span "Accept Output" at bounding box center [486, 238] width 28 height 6
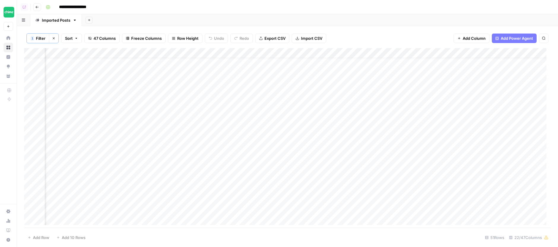
scroll to position [0, 380]
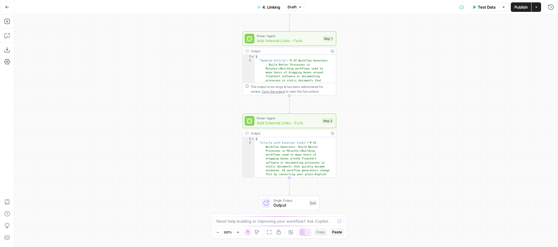
click at [298, 130] on div "Output Copy" at bounding box center [289, 133] width 93 height 7
click at [299, 124] on span "Add External Links - Fork" at bounding box center [288, 123] width 63 height 6
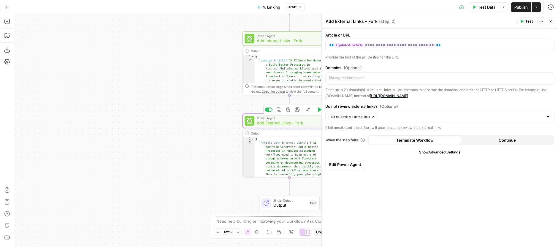
click at [310, 110] on button "Edit Agent" at bounding box center [308, 110] width 8 height 8
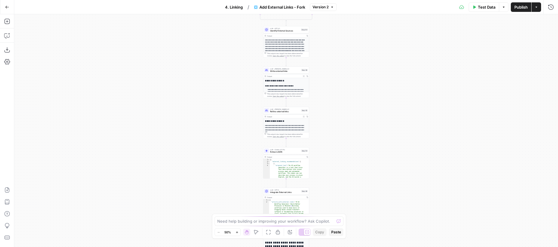
click at [322, 11] on div "4. Linking / Add External Links - Fork Version 2" at bounding box center [279, 7] width 115 height 10
click at [323, 9] on span "Version 2" at bounding box center [321, 6] width 16 height 5
click at [8, 65] on button "Settings" at bounding box center [7, 62] width 10 height 10
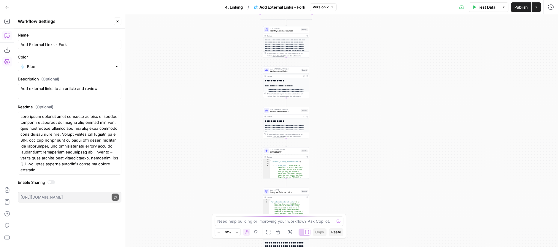
click at [6, 34] on icon "button" at bounding box center [7, 36] width 6 height 6
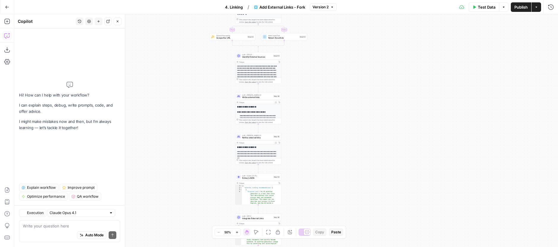
drag, startPoint x: 138, startPoint y: 66, endPoint x: 110, endPoint y: 92, distance: 38.4
click at [110, 92] on div "**********" at bounding box center [286, 130] width 544 height 233
click at [315, 97] on div "**********" at bounding box center [286, 130] width 544 height 233
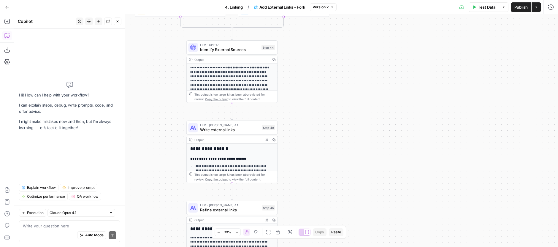
drag, startPoint x: 300, startPoint y: 65, endPoint x: 342, endPoint y: 112, distance: 62.9
click at [342, 112] on div "**********" at bounding box center [286, 130] width 544 height 233
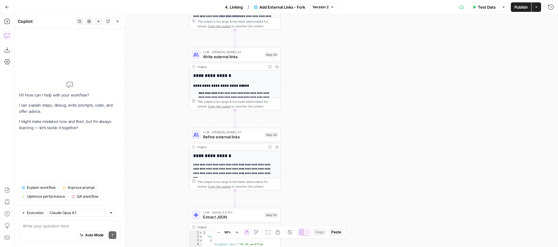
drag, startPoint x: 333, startPoint y: 153, endPoint x: 324, endPoint y: 65, distance: 88.1
click at [324, 65] on div "**********" at bounding box center [286, 130] width 544 height 233
drag, startPoint x: 309, startPoint y: 99, endPoint x: 335, endPoint y: 72, distance: 38.0
click at [335, 72] on div "**********" at bounding box center [286, 130] width 544 height 233
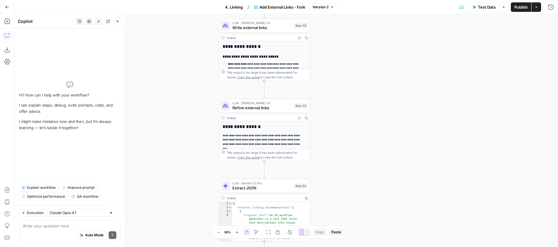
click at [282, 105] on span "Refine external links" at bounding box center [262, 108] width 59 height 6
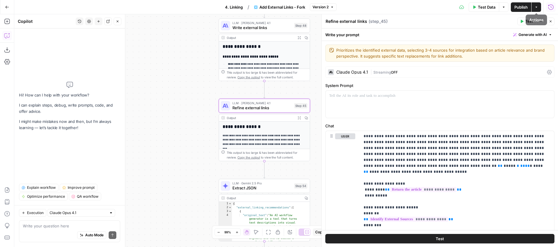
click at [552, 7] on icon "button" at bounding box center [551, 7] width 6 height 6
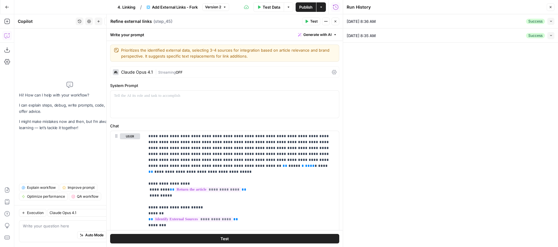
click at [336, 23] on button "Close" at bounding box center [336, 22] width 8 height 8
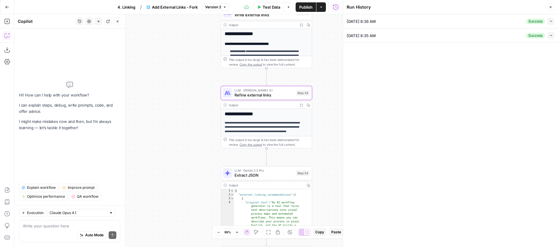
drag, startPoint x: 313, startPoint y: 92, endPoint x: 314, endPoint y: 79, distance: 12.8
click at [315, 79] on div "**********" at bounding box center [178, 130] width 329 height 233
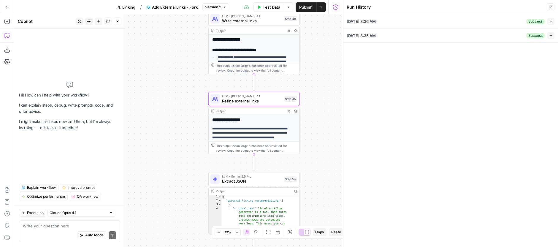
drag, startPoint x: 316, startPoint y: 79, endPoint x: 299, endPoint y: 87, distance: 19.0
click at [299, 87] on div "**********" at bounding box center [178, 130] width 329 height 233
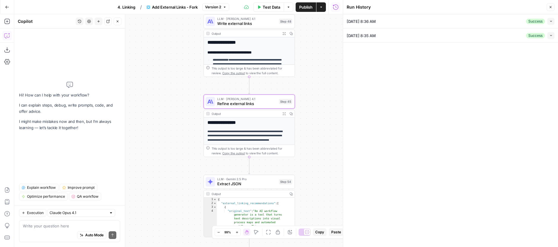
click at [167, 86] on div "**********" at bounding box center [178, 130] width 329 height 233
click at [83, 225] on textarea at bounding box center [70, 226] width 94 height 6
drag, startPoint x: 174, startPoint y: 81, endPoint x: 169, endPoint y: 120, distance: 38.9
click at [165, 125] on div "**********" at bounding box center [178, 130] width 329 height 233
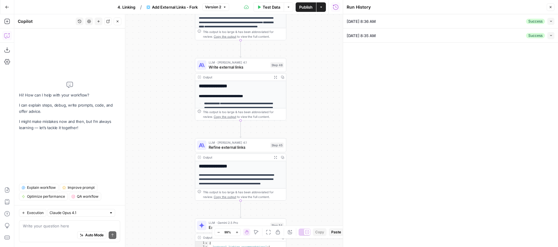
click at [241, 64] on span "LLM · [PERSON_NAME] 4.1" at bounding box center [238, 62] width 59 height 5
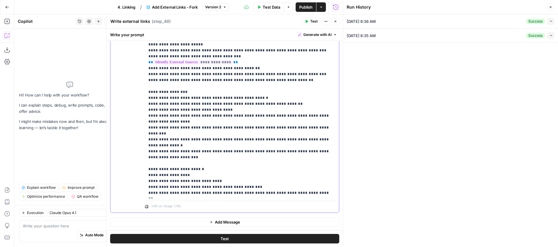
click at [278, 139] on p "**********" at bounding box center [239, 80] width 183 height 232
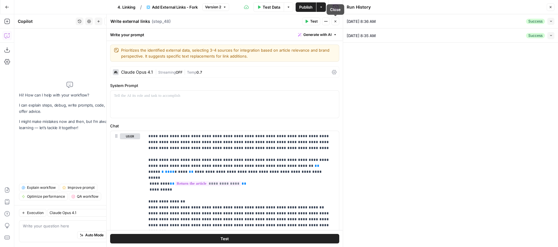
click at [334, 23] on button "Close" at bounding box center [336, 22] width 8 height 8
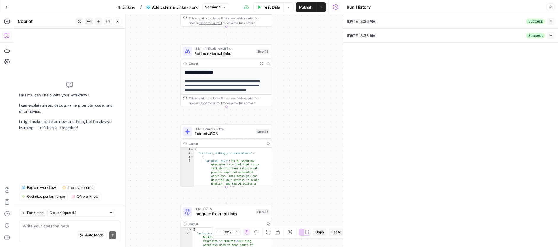
drag, startPoint x: 295, startPoint y: 146, endPoint x: 281, endPoint y: 52, distance: 94.9
click at [281, 52] on div "**********" at bounding box center [178, 130] width 329 height 233
click at [80, 221] on div "Write your question here Auto Mode Send" at bounding box center [69, 231] width 101 height 22
paste textarea "Try to add at least one highly relevant, credible statistic or data point to th…"
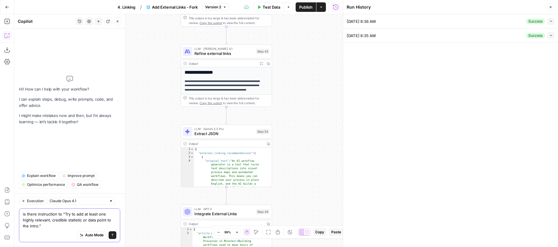
click at [58, 224] on textarea "is there instruction to "Try to add at least one highly relevant, credible stat…" at bounding box center [70, 220] width 94 height 18
click at [39, 219] on textarea "is there instruction to "Try to add at least one highly relevant, credible stat…" at bounding box center [70, 220] width 94 height 18
type textarea "is there instruction to "Try to add at least one highly relevant, credible stat…"
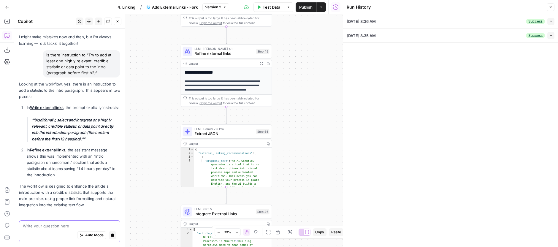
scroll to position [56, 0]
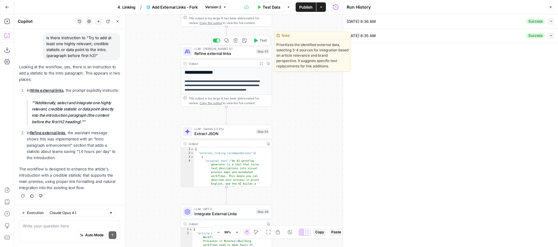
click at [205, 56] on span "Refine external links" at bounding box center [223, 53] width 59 height 6
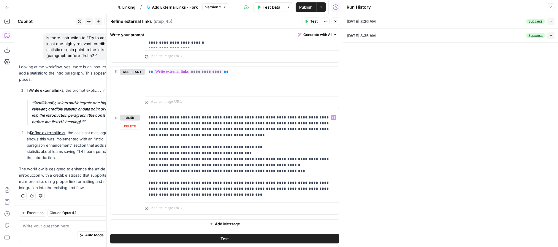
scroll to position [273, 0]
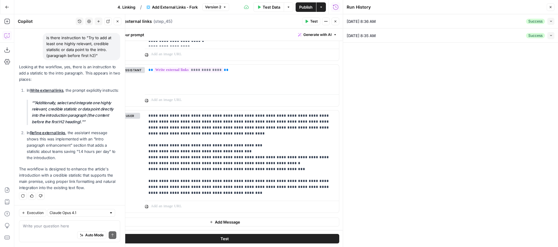
click at [48, 88] on link "Write external links" at bounding box center [47, 90] width 34 height 5
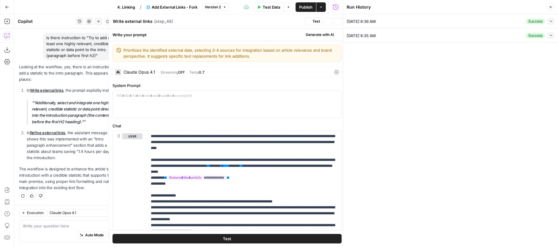
scroll to position [56, 0]
click at [188, 142] on p "**********" at bounding box center [242, 204] width 183 height 143
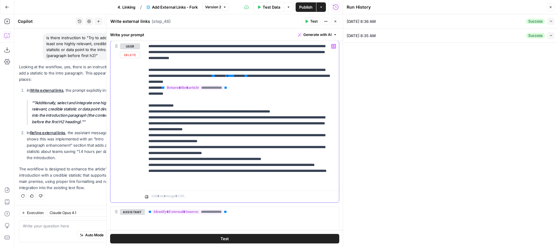
click at [220, 132] on p "**********" at bounding box center [239, 114] width 183 height 143
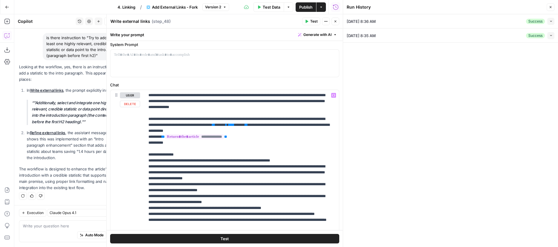
scroll to position [0, 0]
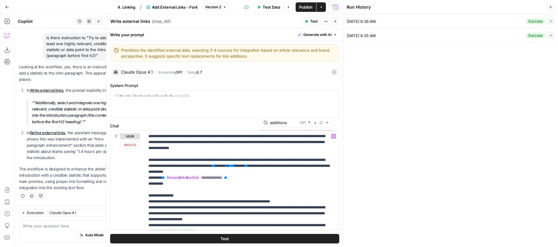
type input "additiona"
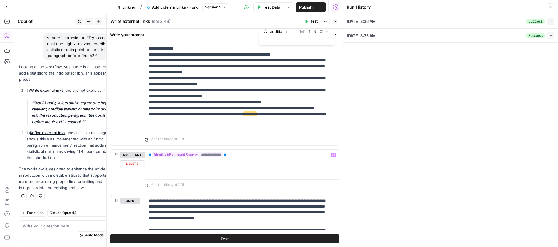
scroll to position [220, 0]
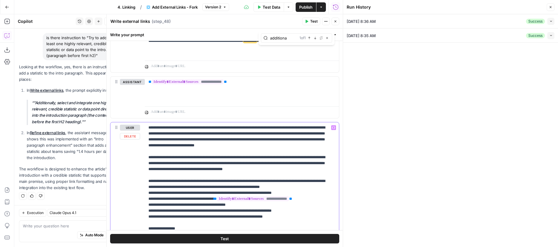
click at [241, 156] on p "**********" at bounding box center [239, 238] width 183 height 226
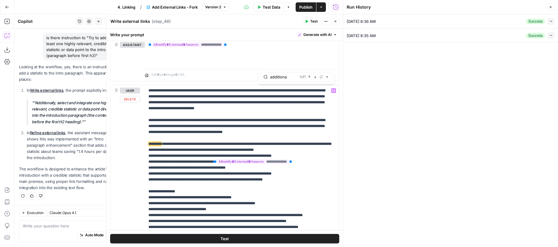
scroll to position [262, 0]
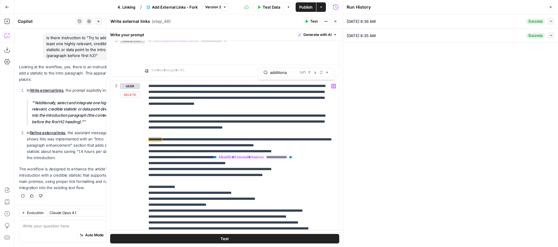
type input "additiona"
click at [190, 148] on p "**********" at bounding box center [239, 196] width 183 height 226
drag, startPoint x: 190, startPoint y: 148, endPoint x: 237, endPoint y: 152, distance: 47.1
click at [237, 152] on p "**********" at bounding box center [239, 196] width 183 height 226
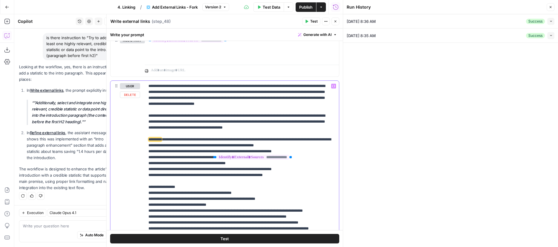
click at [212, 151] on p "**********" at bounding box center [239, 196] width 183 height 226
drag, startPoint x: 212, startPoint y: 151, endPoint x: 302, endPoint y: 148, distance: 90.0
click at [302, 148] on p "**********" at bounding box center [239, 196] width 183 height 226
click at [173, 146] on p "**********" at bounding box center [239, 196] width 183 height 226
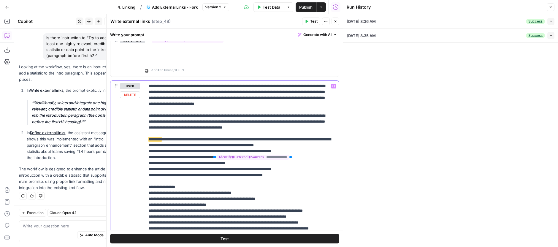
click at [176, 145] on p "**********" at bounding box center [239, 196] width 183 height 226
drag, startPoint x: 176, startPoint y: 145, endPoint x: 186, endPoint y: 144, distance: 10.4
click at [186, 144] on p "**********" at bounding box center [239, 196] width 183 height 226
click at [204, 149] on p "**********" at bounding box center [239, 196] width 183 height 226
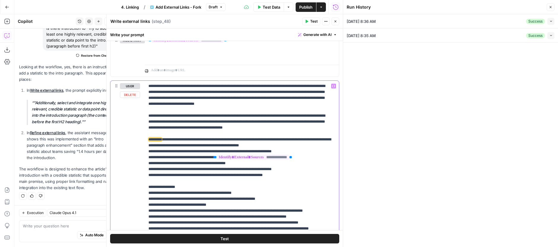
drag, startPoint x: 204, startPoint y: 149, endPoint x: 193, endPoint y: 159, distance: 15.3
click at [193, 159] on p "**********" at bounding box center [239, 196] width 183 height 226
click at [182, 162] on p "**********" at bounding box center [239, 196] width 183 height 226
drag, startPoint x: 182, startPoint y: 162, endPoint x: 203, endPoint y: 165, distance: 21.6
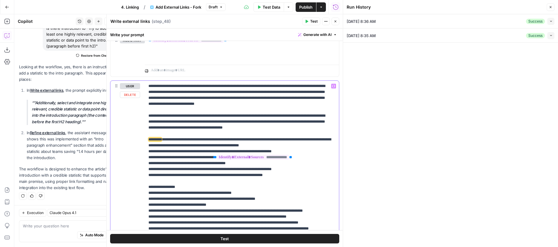
click at [203, 165] on p "**********" at bounding box center [239, 196] width 183 height 226
click at [268, 167] on p "**********" at bounding box center [239, 196] width 183 height 226
click at [269, 160] on span "**********" at bounding box center [253, 157] width 72 height 5
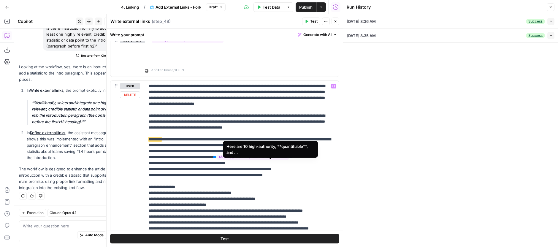
click at [267, 160] on span "**********" at bounding box center [253, 157] width 72 height 5
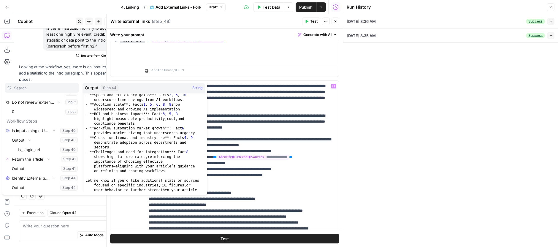
scroll to position [529, 0]
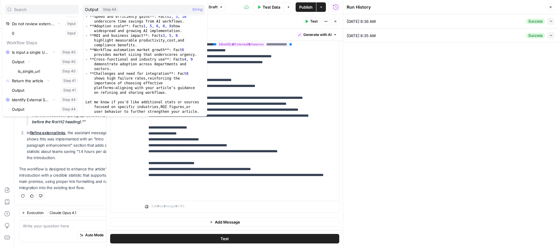
click at [294, 199] on div at bounding box center [242, 205] width 194 height 14
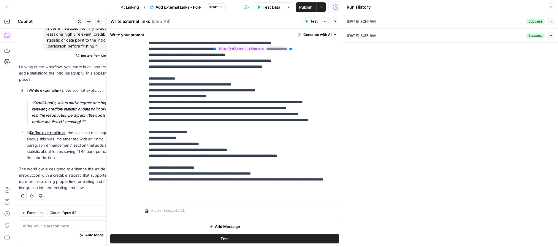
scroll to position [370, 0]
click at [213, 74] on p "**********" at bounding box center [239, 88] width 183 height 226
click at [225, 79] on p "**********" at bounding box center [239, 88] width 183 height 226
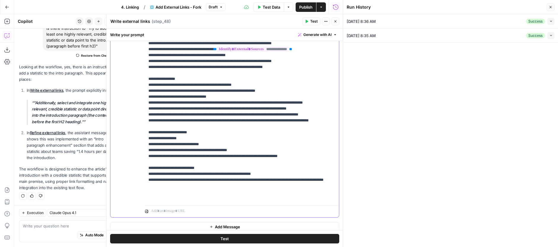
click at [226, 76] on p "**********" at bounding box center [239, 88] width 183 height 226
click at [227, 73] on p "**********" at bounding box center [239, 88] width 183 height 226
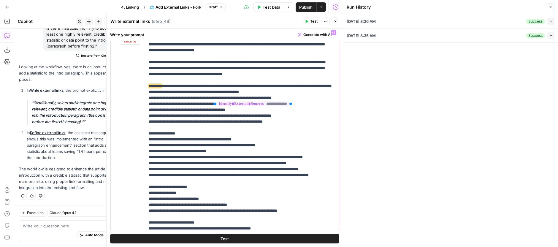
scroll to position [307, 0]
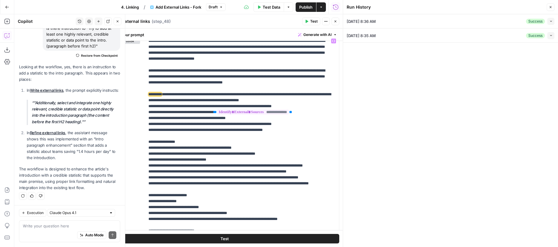
click at [80, 134] on p "In Refine external links , the assistant message shows this was implemented wit…" at bounding box center [74, 145] width 94 height 31
click at [336, 23] on icon "button" at bounding box center [336, 22] width 4 height 4
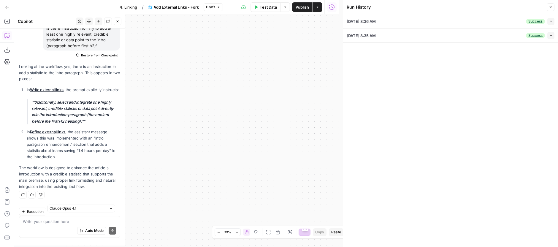
scroll to position [65, 0]
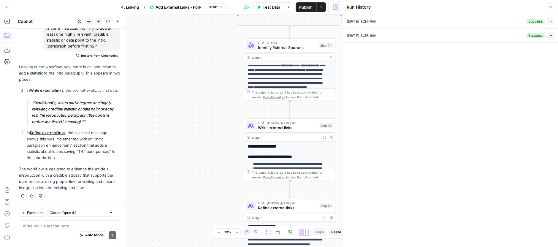
drag, startPoint x: 239, startPoint y: 137, endPoint x: 384, endPoint y: 118, distance: 146.3
click at [343, 118] on div "**********" at bounding box center [178, 130] width 329 height 233
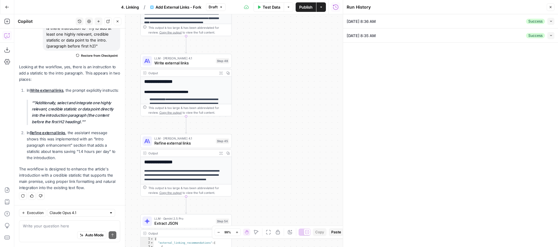
drag, startPoint x: 306, startPoint y: 132, endPoint x: 321, endPoint y: 96, distance: 38.7
click at [321, 96] on div "**********" at bounding box center [178, 130] width 329 height 233
click at [179, 144] on span "Refine external links" at bounding box center [183, 143] width 59 height 6
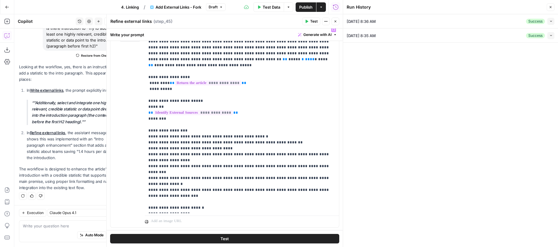
scroll to position [97, 0]
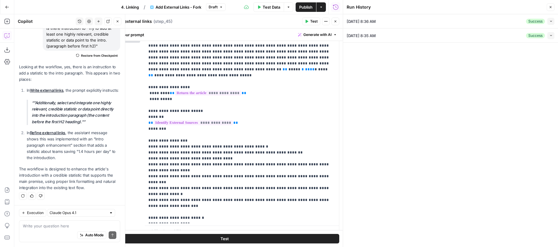
click at [83, 139] on p "In Refine external links , the assistant message shows this was implemented wit…" at bounding box center [74, 145] width 94 height 31
click at [86, 131] on p "In Refine external links , the assistant message shows this was implemented wit…" at bounding box center [74, 145] width 94 height 31
drag, startPoint x: 86, startPoint y: 131, endPoint x: 89, endPoint y: 142, distance: 11.6
click at [89, 142] on p "In Refine external links , the assistant message shows this was implemented wit…" at bounding box center [74, 145] width 94 height 31
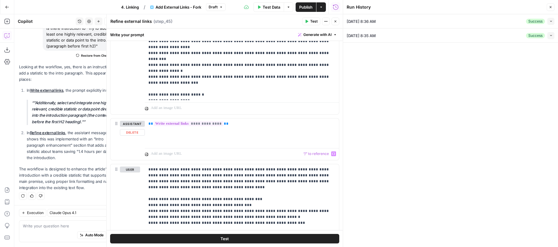
click at [220, 147] on div "“/” to reference Variables Menu" at bounding box center [242, 153] width 194 height 14
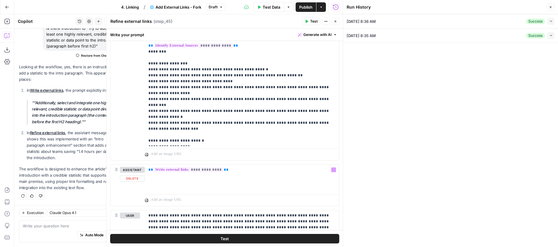
scroll to position [99, 0]
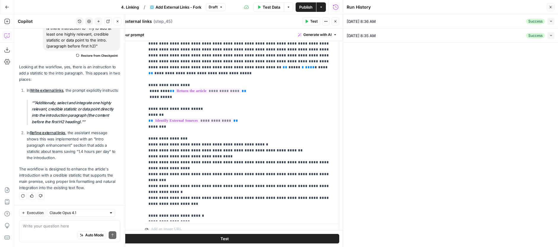
click at [42, 103] on p ""Additionally, select and integrate one highly relevant, credible statistic or …" at bounding box center [76, 112] width 88 height 25
drag, startPoint x: 42, startPoint y: 103, endPoint x: 80, endPoint y: 122, distance: 43.3
click at [80, 122] on p ""Additionally, select and integrate one highly relevant, credible statistic or …" at bounding box center [76, 112] width 88 height 25
copy p "Additionally, select and integrate one highly relevant, credible statistic or d…"
click at [198, 143] on p "**********" at bounding box center [239, 127] width 183 height 184
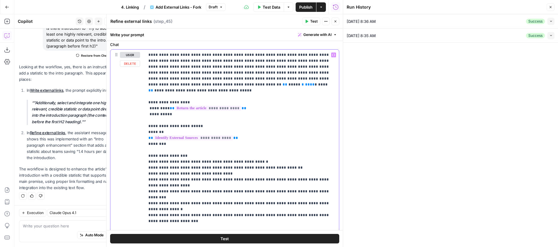
scroll to position [80, 0]
click at [194, 198] on p "**********" at bounding box center [239, 145] width 183 height 184
paste div
click at [161, 212] on p "**********" at bounding box center [239, 154] width 183 height 202
drag, startPoint x: 161, startPoint y: 212, endPoint x: 189, endPoint y: 212, distance: 28.2
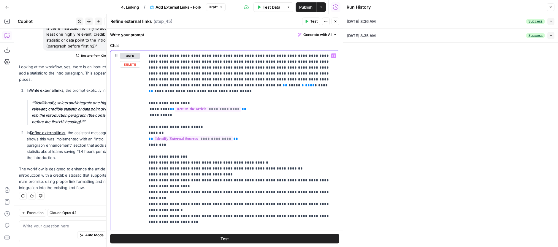
click at [189, 212] on p "**********" at bounding box center [239, 154] width 183 height 202
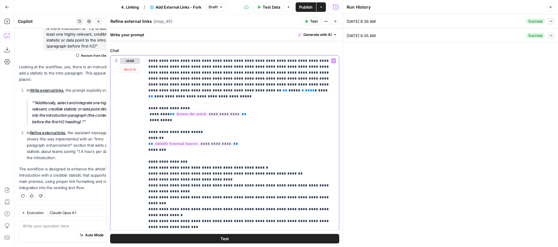
scroll to position [80, 0]
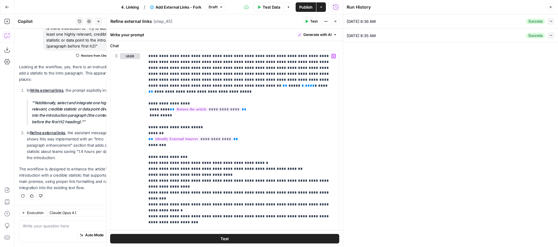
click at [308, 10] on span "Publish" at bounding box center [305, 7] width 13 height 6
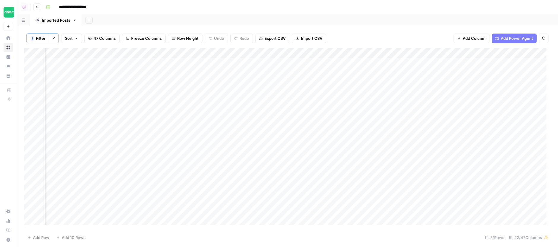
scroll to position [0, 518]
click at [364, 28] on div "1 Filter Clear filters Sort 47 Columns Freeze Columns Row Height Undo Redo Expo…" at bounding box center [287, 136] width 541 height 221
drag, startPoint x: 320, startPoint y: 225, endPoint x: 431, endPoint y: 224, distance: 110.8
click at [431, 223] on div "1 Filter Clear filters Sort 47 Columns Freeze Columns Row Height Undo Redo Expo…" at bounding box center [287, 136] width 541 height 221
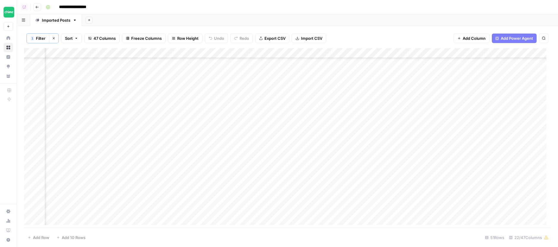
scroll to position [347, 0]
drag, startPoint x: 52, startPoint y: 37, endPoint x: 60, endPoint y: 44, distance: 10.6
click at [52, 37] on icon "button" at bounding box center [54, 39] width 4 height 4
click at [83, 53] on div "Add Column" at bounding box center [287, 139] width 527 height 182
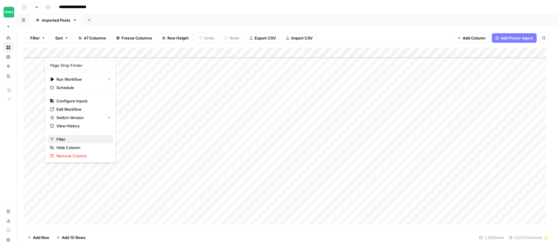
click at [65, 136] on button "Filter" at bounding box center [81, 139] width 66 height 8
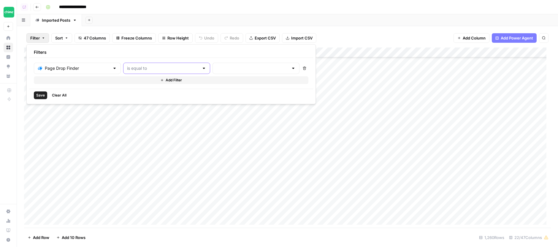
click at [137, 69] on input "text" at bounding box center [163, 68] width 72 height 6
type input "is equal to"
click at [220, 74] on div "Page Drop Finder is equal to Delete Add Filter" at bounding box center [171, 73] width 275 height 21
click at [230, 65] on input "text" at bounding box center [252, 68] width 72 height 6
click at [225, 83] on span "pending" at bounding box center [234, 83] width 66 height 6
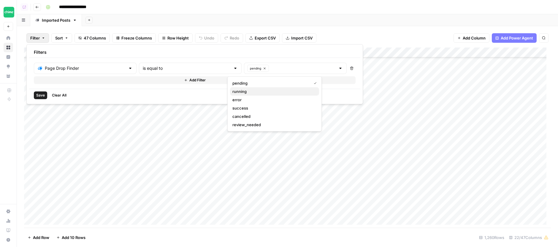
drag, startPoint x: 256, startPoint y: 91, endPoint x: 254, endPoint y: 94, distance: 4.7
click at [256, 91] on span "running" at bounding box center [274, 91] width 82 height 6
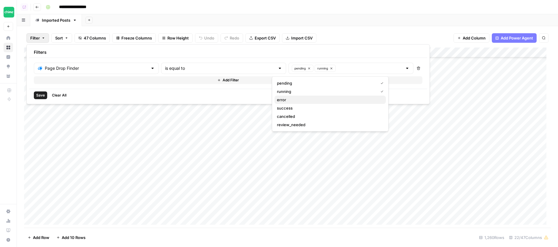
click at [304, 100] on span "error" at bounding box center [329, 100] width 104 height 6
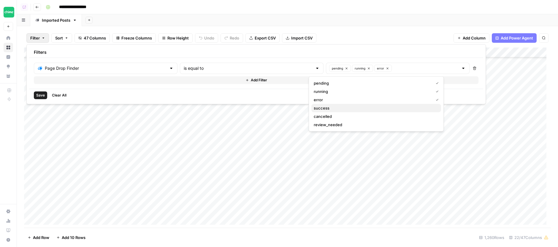
click at [340, 110] on span "success" at bounding box center [375, 108] width 123 height 6
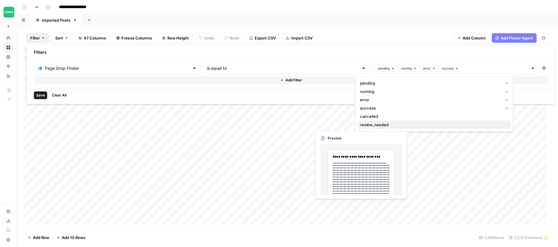
click at [378, 124] on span "review_needed" at bounding box center [433, 125] width 146 height 6
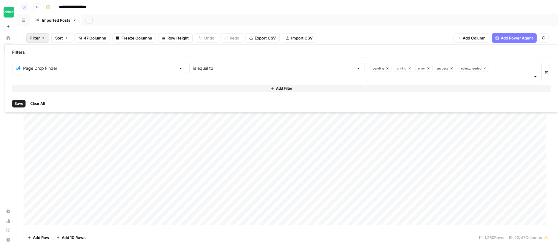
click at [22, 101] on span "Save" at bounding box center [19, 103] width 9 height 5
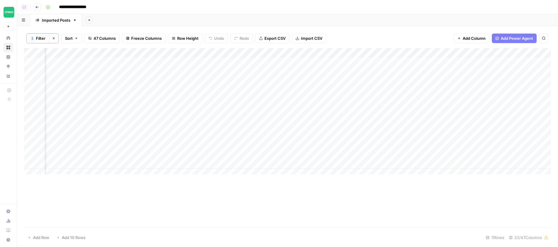
scroll to position [0, 166]
click at [38, 41] on button "1 Filter" at bounding box center [38, 39] width 23 height 10
click at [55, 67] on input "text" at bounding box center [99, 69] width 153 height 6
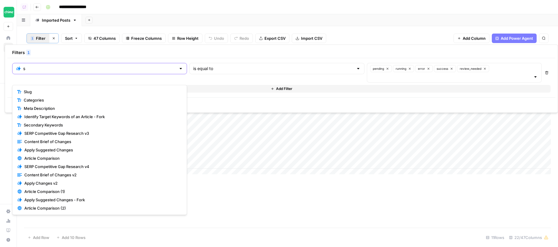
type input "s"
click at [54, 98] on span "Categories" at bounding box center [102, 100] width 156 height 6
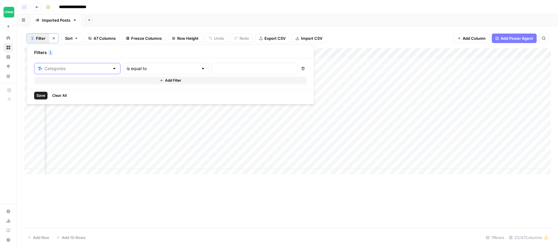
click at [67, 66] on input "text" at bounding box center [77, 69] width 65 height 6
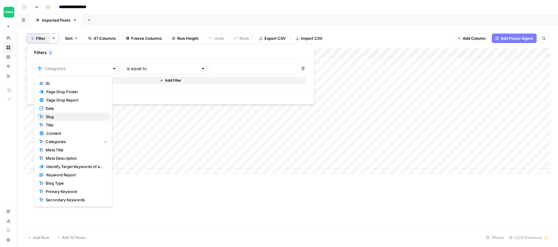
click at [68, 114] on span "Slug" at bounding box center [75, 117] width 59 height 6
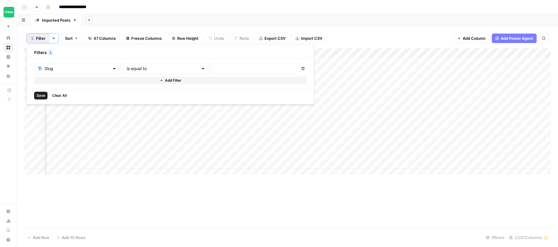
click at [174, 72] on div "is equal to" at bounding box center [166, 68] width 86 height 11
click at [151, 97] on button "contains" at bounding box center [153, 100] width 73 height 8
type input "contains"
click at [237, 65] on div at bounding box center [255, 68] width 86 height 11
click at [236, 67] on input "text" at bounding box center [255, 69] width 79 height 6
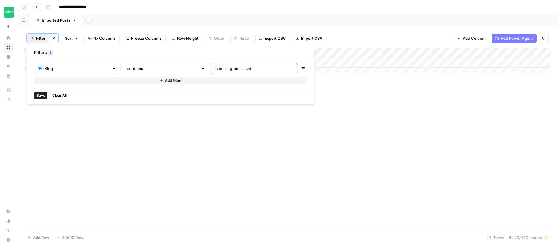
type input "checking-and-sav"
click at [382, 33] on div "1 Filter Clear filters Sort 47 Columns Freeze Columns Row Height Undo Redo Expo…" at bounding box center [287, 39] width 527 height 20
click at [357, 60] on div "Add Column" at bounding box center [287, 63] width 527 height 30
click at [400, 31] on div "1 Filter Clear filters Sort 47 Columns Freeze Columns Row Height Undo Redo Expo…" at bounding box center [287, 39] width 527 height 20
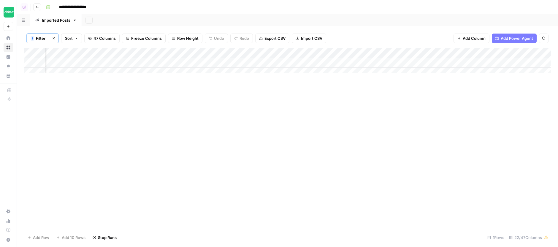
scroll to position [0, 518]
click at [43, 39] on span "Filter" at bounding box center [41, 38] width 10 height 6
click at [213, 65] on div "checking-and-sav" at bounding box center [255, 68] width 86 height 11
type input "build-credit"
click at [398, 13] on header "**********" at bounding box center [287, 7] width 541 height 14
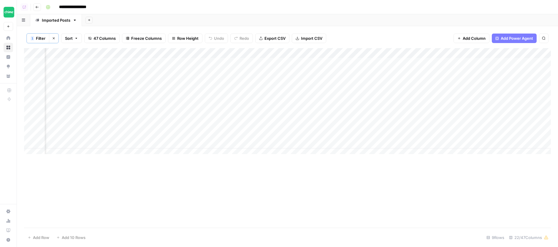
scroll to position [0, 420]
click at [147, 71] on div "Add Column" at bounding box center [287, 103] width 527 height 110
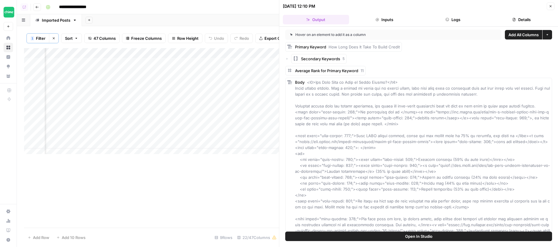
scroll to position [0, 605]
click at [219, 72] on div "Add Column" at bounding box center [151, 103] width 255 height 110
click at [230, 104] on div "Add Column" at bounding box center [151, 103] width 255 height 110
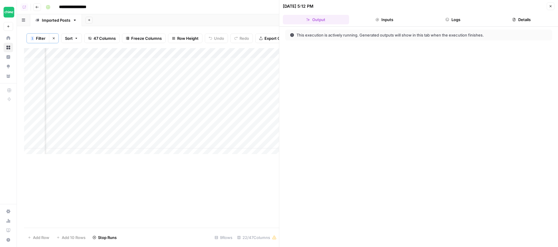
click at [550, 4] on button "Close" at bounding box center [551, 6] width 8 height 8
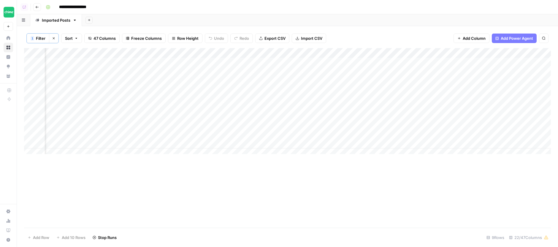
click at [42, 38] on span "Filter" at bounding box center [41, 38] width 10 height 6
click at [237, 66] on input "build-credit" at bounding box center [255, 69] width 79 height 6
paste input "Embed terms like Work Sprawl, Context Sprawl, AI Sprawl contextually and meanin…"
type input "no-money"
click at [371, 28] on div "1 Filter Clear filters Sort 47 Columns Freeze Columns Row Height Undo Redo Expo…" at bounding box center [287, 136] width 541 height 221
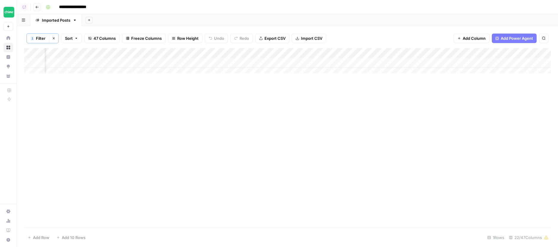
scroll to position [0, 412]
click at [416, 61] on div "Add Column" at bounding box center [287, 63] width 527 height 30
click at [42, 38] on span "Filter" at bounding box center [41, 38] width 10 height 6
click at [242, 66] on input "no-money" at bounding box center [255, 69] width 79 height 6
type input "personal-loan"
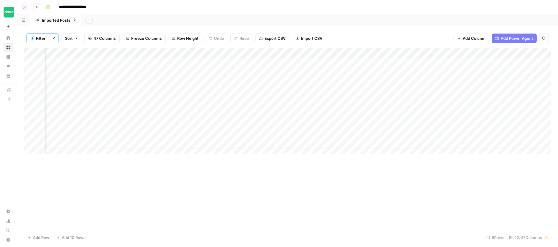
click at [411, 19] on div "Add Sheet" at bounding box center [320, 20] width 476 height 12
click at [409, 88] on div "Add Column" at bounding box center [287, 103] width 527 height 110
click at [33, 38] on span "1" at bounding box center [32, 38] width 2 height 5
click at [60, 67] on input "text" at bounding box center [77, 69] width 65 height 6
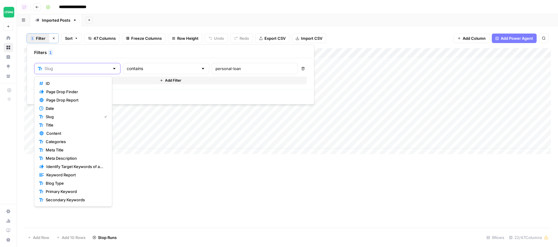
click at [73, 71] on input "text" at bounding box center [77, 69] width 65 height 6
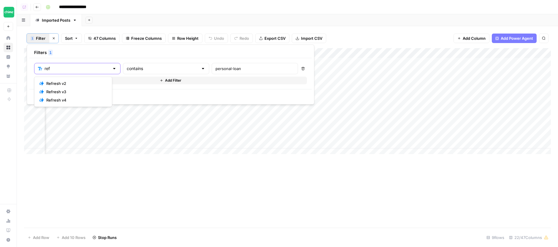
type input "ref"
click at [63, 98] on span "Refresh v4" at bounding box center [75, 100] width 58 height 6
click at [157, 72] on div "is equal to" at bounding box center [167, 68] width 87 height 11
type input "is equal to"
click at [264, 69] on div at bounding box center [256, 68] width 87 height 11
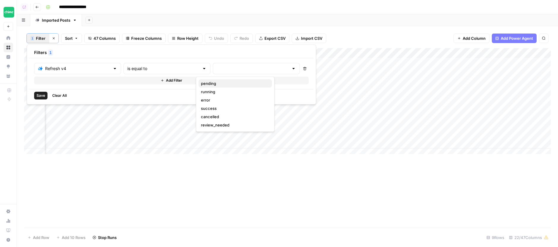
click at [220, 80] on button "pending" at bounding box center [235, 83] width 73 height 8
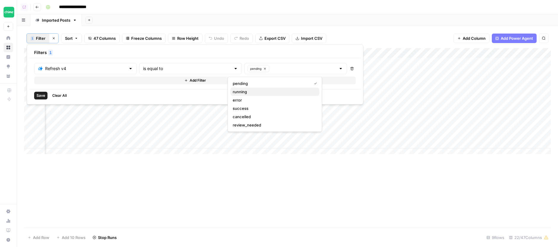
click at [256, 92] on span "running" at bounding box center [274, 92] width 82 height 6
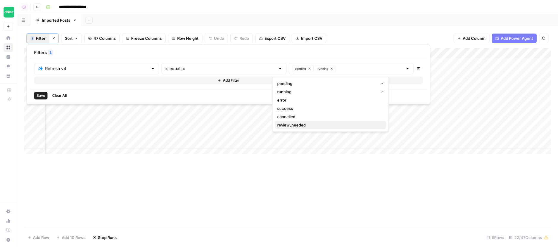
click at [295, 123] on span "review_needed" at bounding box center [329, 125] width 104 height 6
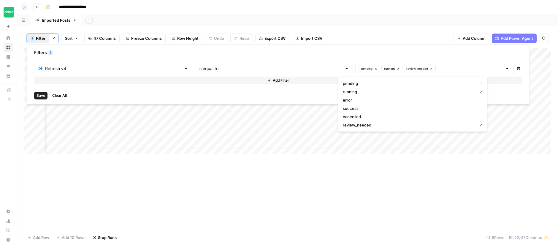
click at [47, 95] on button "Save" at bounding box center [40, 96] width 13 height 8
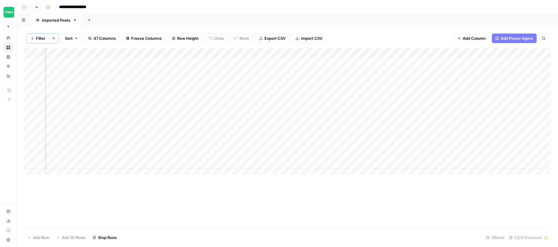
drag, startPoint x: 317, startPoint y: 216, endPoint x: 322, endPoint y: 212, distance: 6.0
click at [317, 215] on div "Add Column" at bounding box center [287, 138] width 527 height 180
drag, startPoint x: 437, startPoint y: 142, endPoint x: 437, endPoint y: 102, distance: 39.2
click at [437, 102] on div "Add Column" at bounding box center [287, 113] width 527 height 131
click at [408, 152] on div "Add Column" at bounding box center [287, 113] width 527 height 131
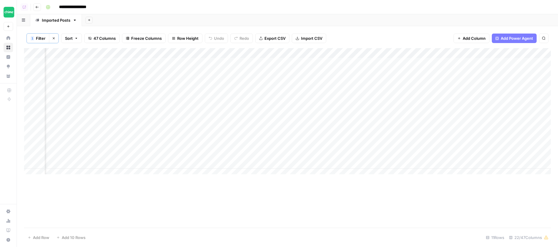
scroll to position [0, 534]
click at [299, 103] on div "Add Column" at bounding box center [287, 113] width 527 height 131
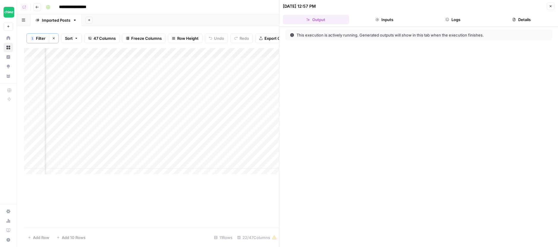
scroll to position [0, 682]
click at [461, 18] on button "Logs" at bounding box center [453, 20] width 66 height 10
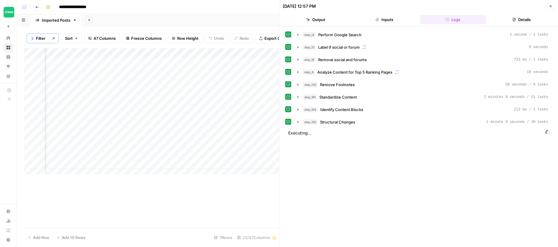
click at [150, 124] on div "Add Column" at bounding box center [151, 113] width 255 height 131
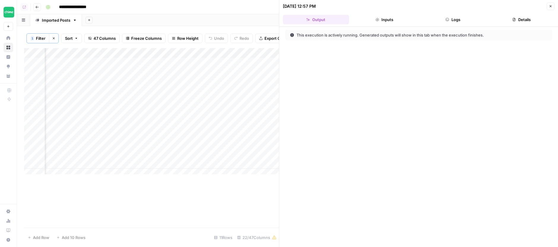
click at [464, 29] on div "This execution is actively running. Generated outputs will show in this tab whe…" at bounding box center [418, 137] width 279 height 220
click at [468, 15] on button "Logs" at bounding box center [453, 20] width 66 height 10
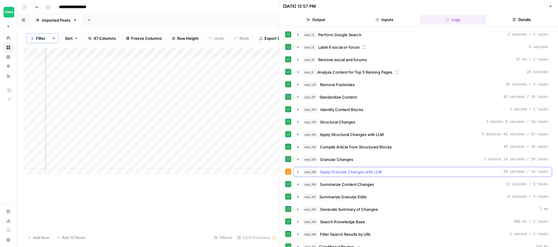
scroll to position [43, 0]
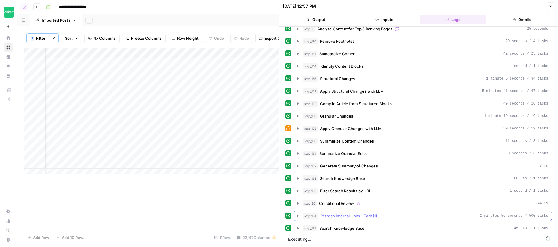
click at [381, 216] on div "step_194 Refresh Internal Links - Fork (1) 2 minutes 56 seconds / 500 tasks" at bounding box center [426, 216] width 246 height 6
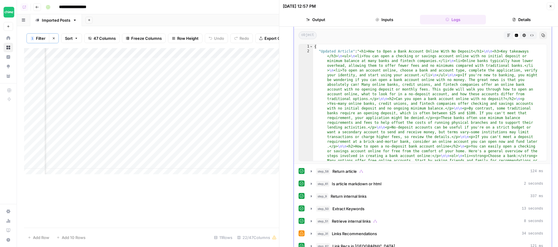
scroll to position [210, 0]
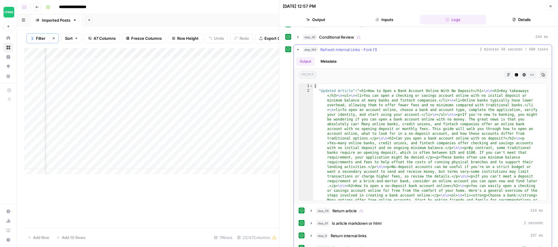
click at [513, 72] on div "Code Editor" at bounding box center [517, 75] width 8 height 8
click at [508, 74] on button "Markdown" at bounding box center [509, 75] width 8 height 8
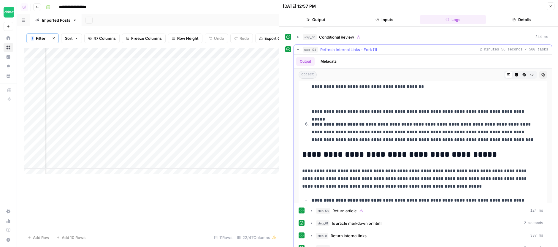
scroll to position [417, 0]
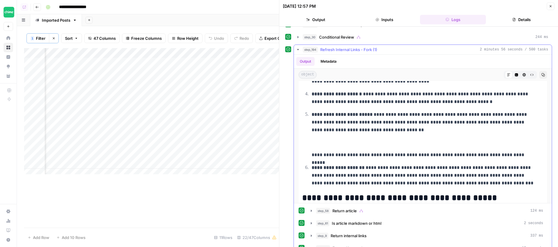
click at [394, 139] on p at bounding box center [428, 143] width 232 height 8
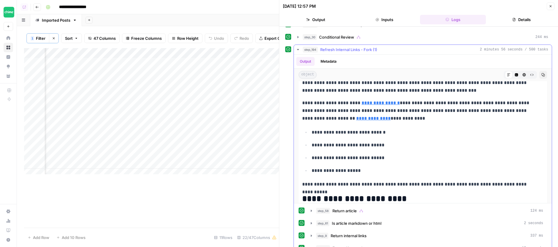
scroll to position [915, 0]
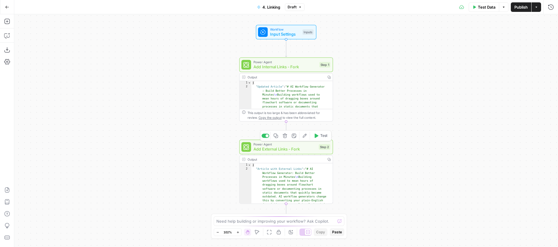
click at [304, 136] on icon "button" at bounding box center [304, 135] width 5 height 5
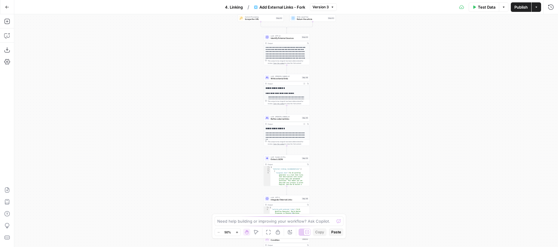
drag, startPoint x: 333, startPoint y: 59, endPoint x: 335, endPoint y: 81, distance: 21.5
click at [336, 89] on div "**********" at bounding box center [286, 130] width 544 height 233
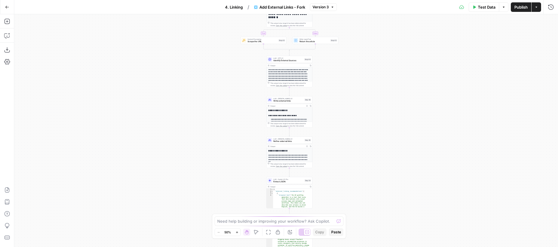
click at [328, 45] on div "**********" at bounding box center [286, 130] width 544 height 233
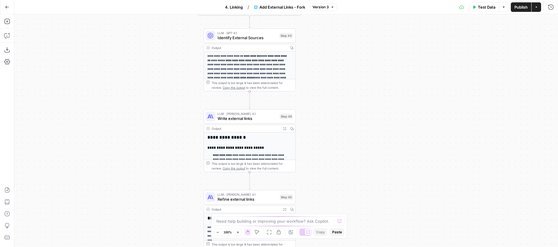
drag, startPoint x: 312, startPoint y: 145, endPoint x: 311, endPoint y: 112, distance: 33.6
click at [311, 112] on div "**********" at bounding box center [286, 130] width 544 height 233
click at [254, 121] on span "Write external links" at bounding box center [248, 119] width 60 height 6
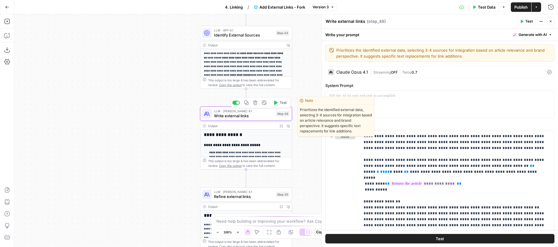
drag, startPoint x: 170, startPoint y: 107, endPoint x: 144, endPoint y: 79, distance: 37.8
click at [144, 79] on div "**********" at bounding box center [286, 130] width 544 height 233
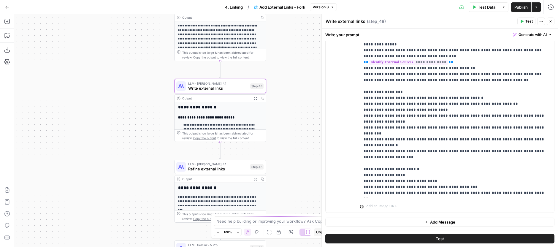
scroll to position [16, 0]
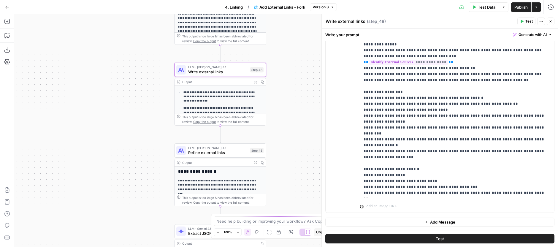
click at [11, 37] on button "Copilot" at bounding box center [7, 36] width 10 height 10
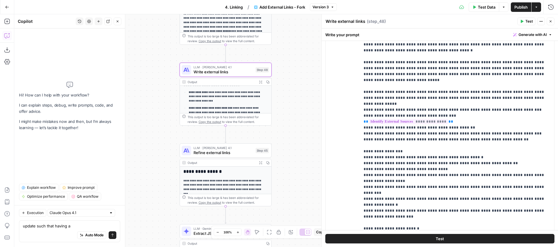
scroll to position [320, 0]
type textarea "update such that having a"
click at [387, 93] on p "**********" at bounding box center [455, 140] width 183 height 232
click at [415, 93] on p "**********" at bounding box center [455, 140] width 183 height 232
drag, startPoint x: 415, startPoint y: 93, endPoint x: 494, endPoint y: 91, distance: 78.1
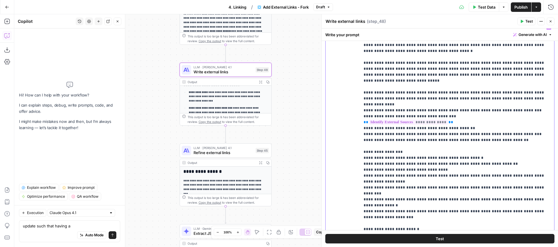
click at [494, 91] on p "**********" at bounding box center [455, 140] width 183 height 232
copy p "**********"
click at [91, 227] on textarea "update such that having a" at bounding box center [70, 226] width 94 height 6
paste textarea "highly relevant, credible statistic or data point"
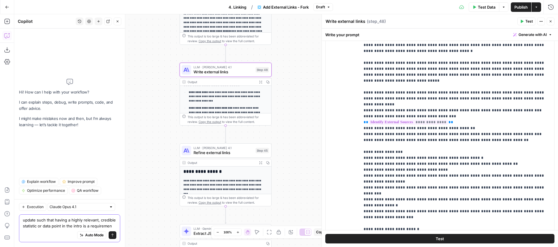
type textarea "update such that having a highly relevant, credible statistic or data point in …"
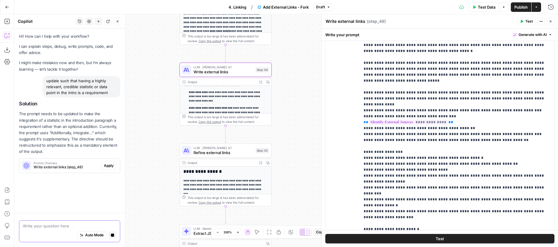
scroll to position [0, 0]
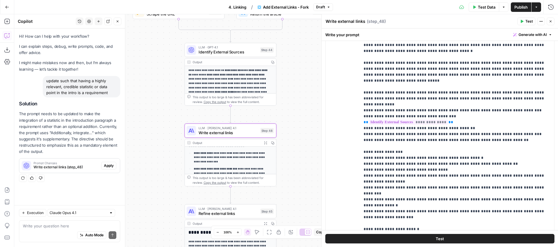
click at [107, 163] on span "Apply" at bounding box center [109, 165] width 10 height 5
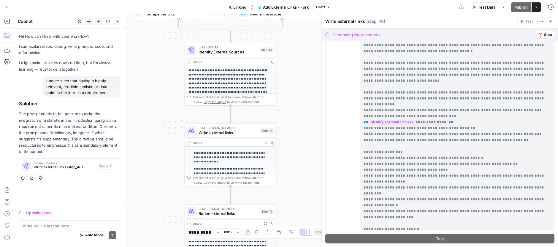
scroll to position [260, 0]
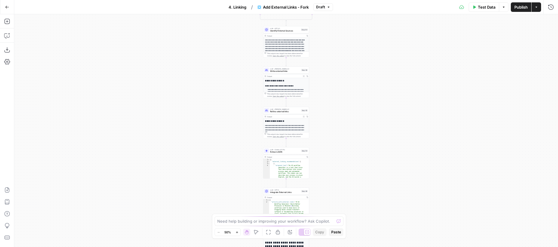
click at [13, 38] on div "Add Steps Copilot Download as JSON Settings Import JSON AirOps Academy Help Giv…" at bounding box center [7, 130] width 14 height 233
click at [12, 37] on div "Add Steps Copilot Download as JSON Settings Import JSON AirOps Academy Help Giv…" at bounding box center [7, 130] width 14 height 233
click at [11, 37] on button "Copilot" at bounding box center [7, 36] width 10 height 10
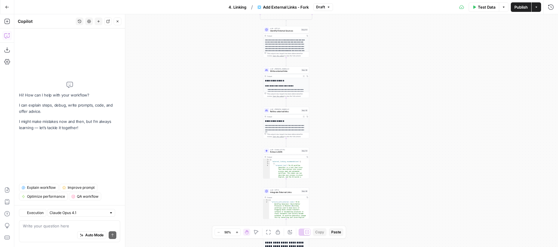
click at [79, 20] on icon "button" at bounding box center [80, 22] width 4 height 4
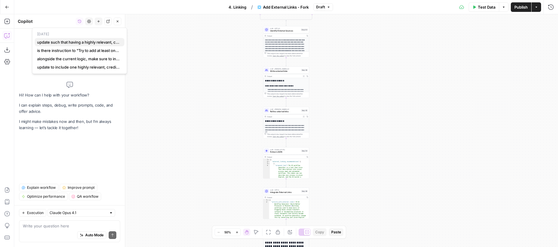
click at [79, 39] on button "update such that having a highly relevant, credible statistic or data point in …" at bounding box center [80, 42] width 90 height 8
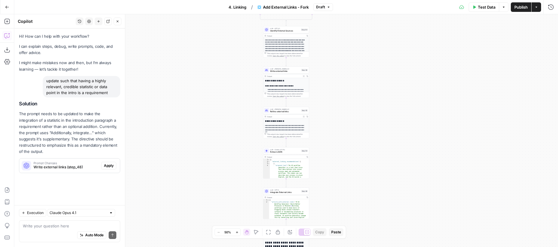
drag, startPoint x: 211, startPoint y: 133, endPoint x: 198, endPoint y: 105, distance: 30.4
click at [198, 105] on div "**********" at bounding box center [286, 130] width 544 height 233
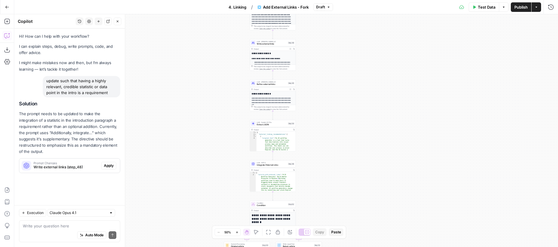
click at [219, 70] on div "**********" at bounding box center [286, 130] width 544 height 233
drag, startPoint x: 219, startPoint y: 70, endPoint x: 255, endPoint y: 54, distance: 39.6
click at [219, 70] on div "**********" at bounding box center [286, 130] width 544 height 233
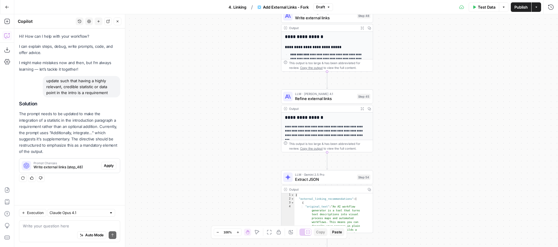
click at [328, 20] on span "Write external links" at bounding box center [325, 18] width 60 height 6
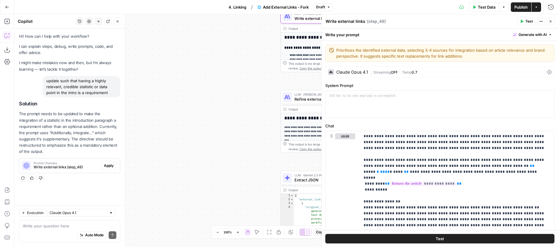
drag, startPoint x: 239, startPoint y: 83, endPoint x: 216, endPoint y: 96, distance: 26.6
click at [216, 96] on div "**********" at bounding box center [286, 130] width 544 height 233
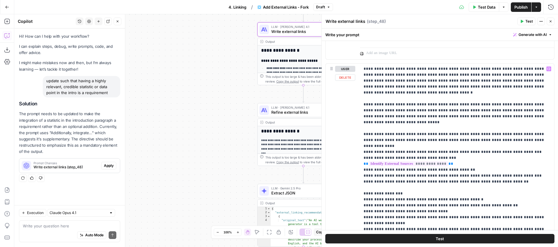
scroll to position [261, 0]
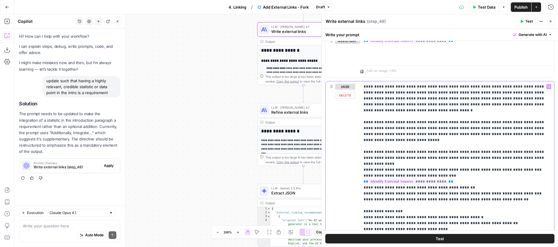
click at [376, 151] on p "**********" at bounding box center [455, 200] width 183 height 232
click at [377, 151] on p "**********" at bounding box center [455, 200] width 183 height 232
drag, startPoint x: 377, startPoint y: 151, endPoint x: 364, endPoint y: 151, distance: 12.2
click at [364, 151] on p "**********" at bounding box center [455, 200] width 183 height 232
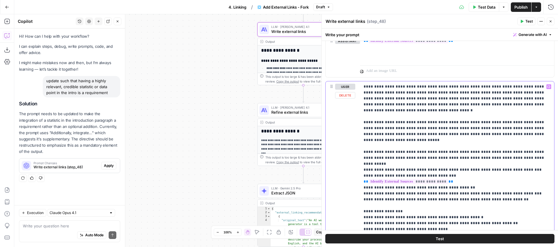
copy p "********"
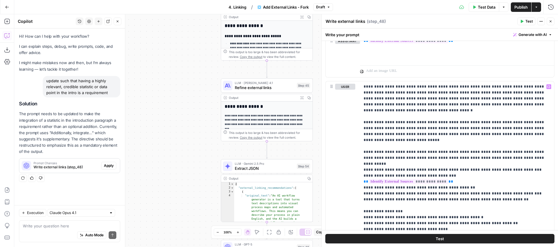
drag, startPoint x: 200, startPoint y: 169, endPoint x: 155, endPoint y: 135, distance: 55.4
click at [155, 135] on div "**********" at bounding box center [286, 130] width 544 height 233
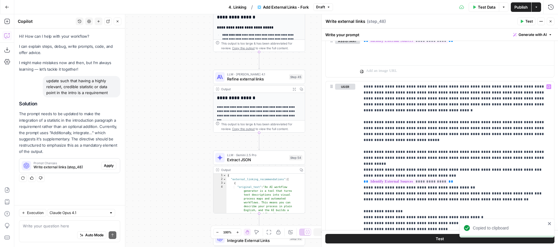
click at [235, 82] on div "LLM · Claude Opus 4.1 Refine external links Step 45 Copy step Delete step Edit …" at bounding box center [259, 77] width 92 height 14
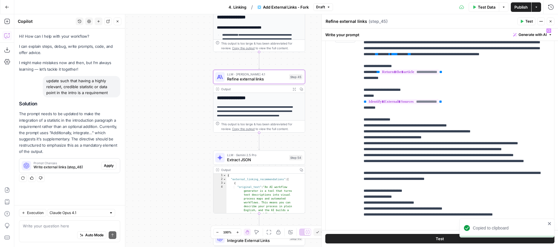
scroll to position [133, 0]
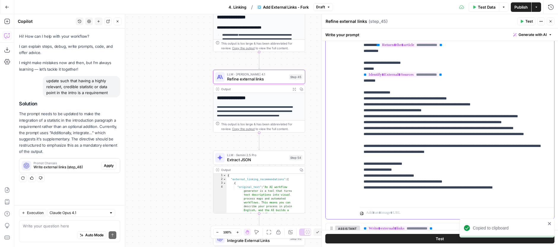
click at [371, 159] on p "**********" at bounding box center [455, 102] width 183 height 202
drag, startPoint x: 371, startPoint y: 159, endPoint x: 385, endPoint y: 159, distance: 14.6
click at [385, 159] on p "**********" at bounding box center [455, 102] width 183 height 202
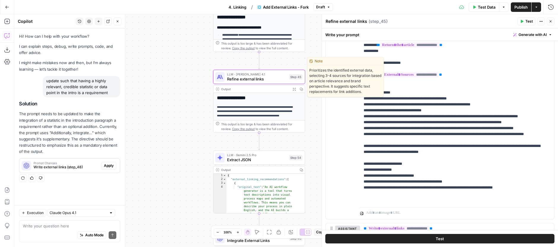
click at [293, 71] on div "Copy step Delete step Edit Note Test" at bounding box center [274, 66] width 60 height 11
click at [294, 69] on button "Test" at bounding box center [293, 66] width 18 height 8
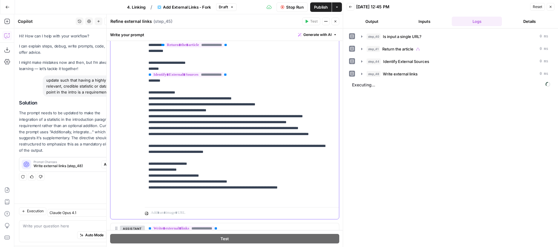
drag, startPoint x: 189, startPoint y: 97, endPoint x: 167, endPoint y: 121, distance: 31.8
click at [167, 121] on p "**********" at bounding box center [239, 102] width 183 height 202
click at [334, 19] on button "Close" at bounding box center [336, 22] width 8 height 8
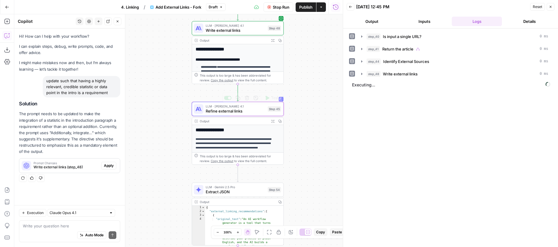
drag, startPoint x: 212, startPoint y: 72, endPoint x: 192, endPoint y: 105, distance: 38.4
click at [188, 107] on div "**********" at bounding box center [178, 130] width 329 height 233
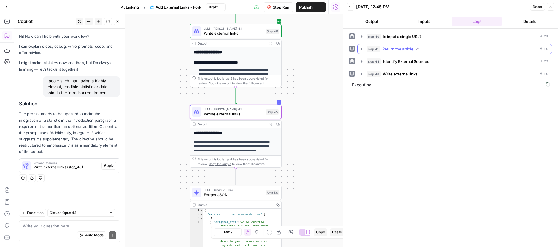
click at [426, 54] on div "step_41 Return the article 0 ms" at bounding box center [455, 49] width 195 height 10
click at [427, 52] on div "step_41 Return the article 0 ms" at bounding box center [458, 49] width 182 height 6
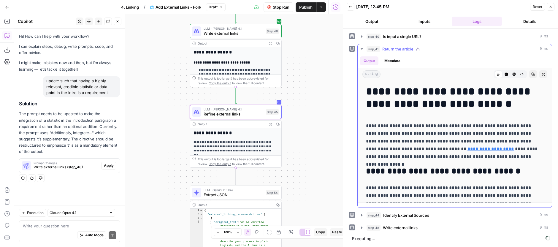
click at [453, 45] on button "step_41 Return the article 0 ms" at bounding box center [455, 49] width 194 height 10
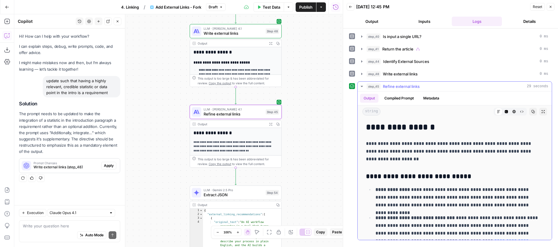
scroll to position [44, 0]
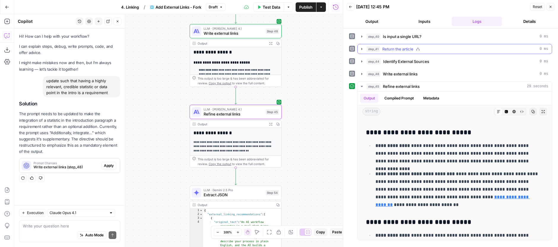
click at [433, 48] on div "step_41 Return the article 0 ms" at bounding box center [458, 49] width 182 height 6
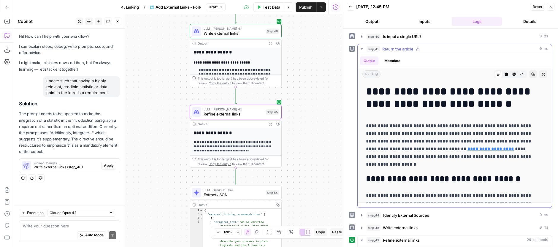
click at [433, 48] on div "step_41 Return the article 0 ms" at bounding box center [458, 49] width 182 height 6
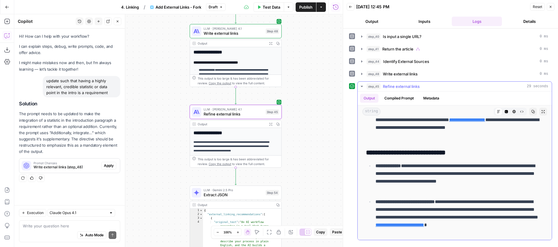
scroll to position [271, 0]
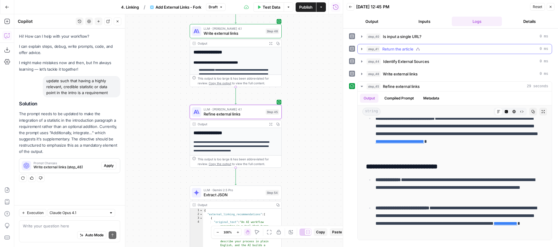
click at [432, 51] on div "step_41 Return the article 0 ms" at bounding box center [458, 49] width 182 height 6
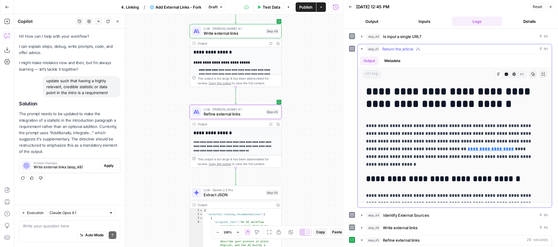
click at [432, 51] on div "step_41 Return the article 0 ms" at bounding box center [458, 49] width 182 height 6
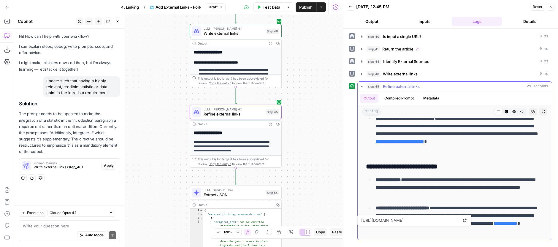
click at [508, 220] on p "**********" at bounding box center [458, 219] width 164 height 31
click at [457, 204] on p "**********" at bounding box center [458, 219] width 164 height 31
drag, startPoint x: 457, startPoint y: 204, endPoint x: 513, endPoint y: 208, distance: 55.7
click at [513, 208] on p "**********" at bounding box center [458, 219] width 164 height 31
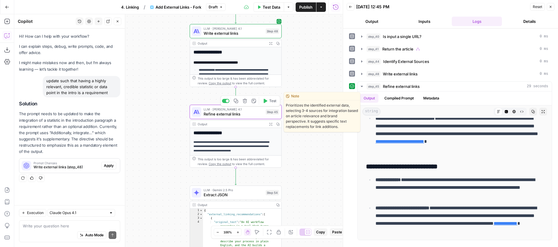
click at [271, 101] on span "Test" at bounding box center [272, 100] width 7 height 5
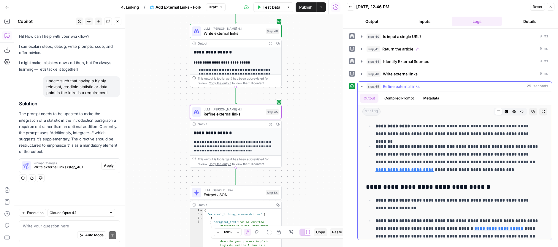
scroll to position [287, 0]
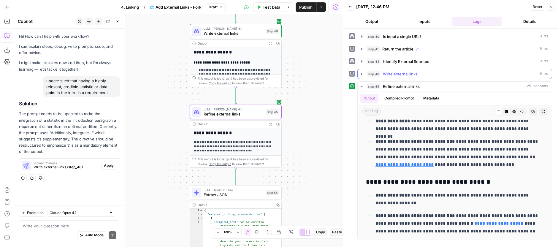
click at [400, 72] on span "Write external links" at bounding box center [400, 74] width 35 height 6
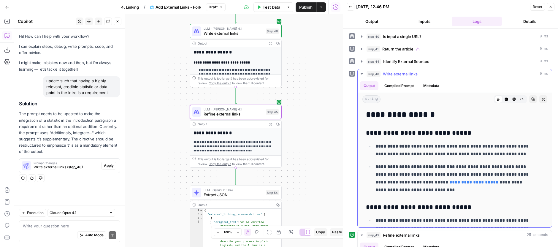
click at [411, 74] on span "Write external links" at bounding box center [400, 74] width 35 height 6
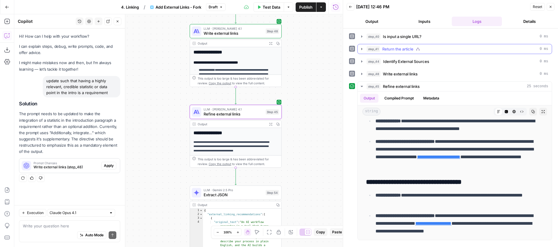
click at [421, 48] on div "step_41 Return the article 0 ms" at bounding box center [458, 49] width 182 height 6
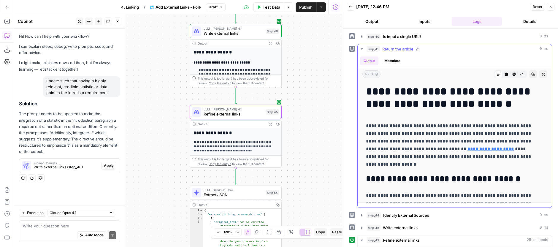
click at [421, 48] on div "step_41 Return the article 0 ms" at bounding box center [458, 49] width 182 height 6
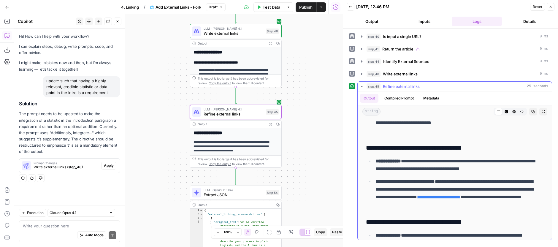
scroll to position [252, 0]
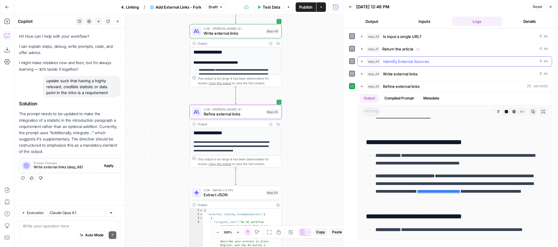
click at [417, 58] on button "step_44 Identify External Sources 0 ms" at bounding box center [455, 62] width 194 height 10
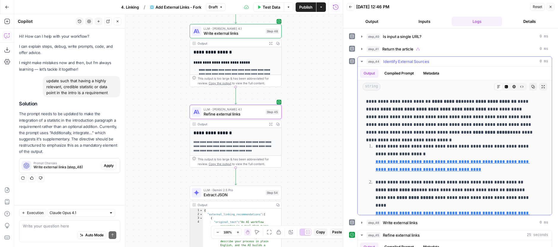
click at [418, 59] on span "Identify External Sources" at bounding box center [406, 61] width 46 height 6
click at [417, 45] on button "step_41 Return the article 0 ms" at bounding box center [455, 49] width 194 height 10
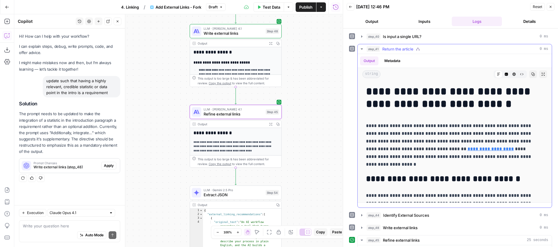
click at [416, 49] on div "step_41 Return the article 0 ms" at bounding box center [458, 49] width 182 height 6
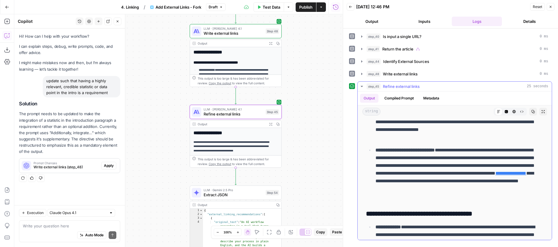
scroll to position [61, 0]
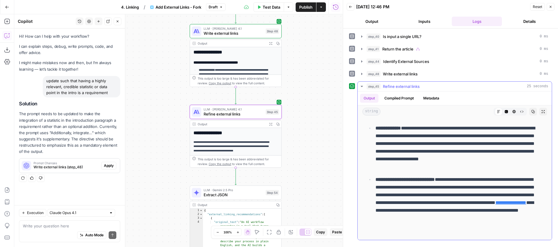
click at [494, 194] on p "**********" at bounding box center [458, 203] width 164 height 54
drag, startPoint x: 494, startPoint y: 194, endPoint x: 442, endPoint y: 202, distance: 52.8
click at [442, 202] on p "**********" at bounding box center [458, 203] width 164 height 54
click at [435, 202] on p "**********" at bounding box center [458, 203] width 164 height 54
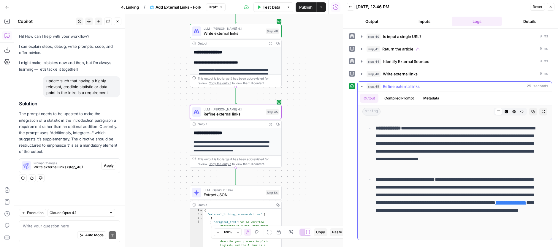
drag, startPoint x: 435, startPoint y: 202, endPoint x: 433, endPoint y: 210, distance: 8.4
click at [433, 210] on p "**********" at bounding box center [458, 203] width 164 height 54
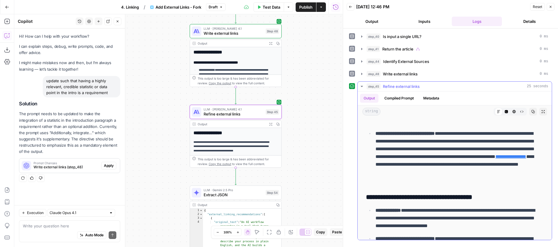
scroll to position [112, 0]
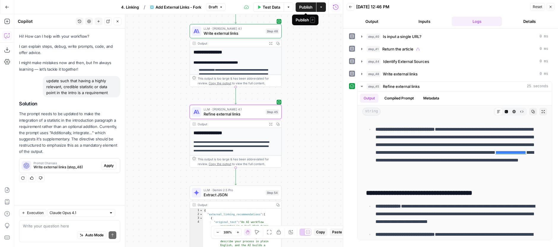
click at [312, 10] on button "Publish" at bounding box center [306, 7] width 20 height 10
click at [5, 7] on button "Go Back" at bounding box center [7, 7] width 11 height 11
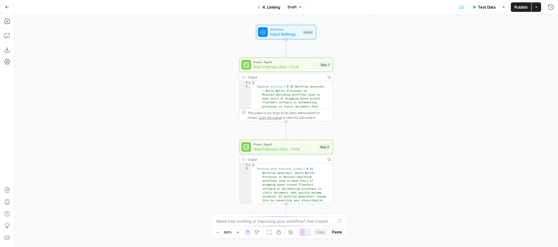
click at [8, 8] on icon "button" at bounding box center [7, 7] width 4 height 4
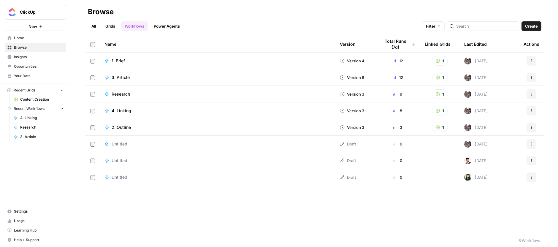
click at [121, 129] on span "2. Outline" at bounding box center [121, 127] width 19 height 6
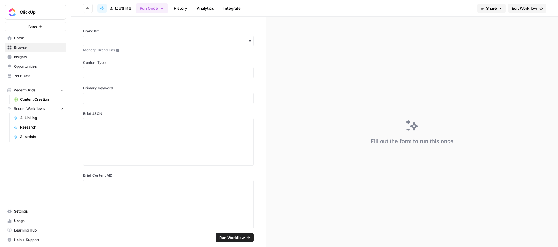
click at [518, 9] on span "Edit Workflow" at bounding box center [525, 8] width 26 height 6
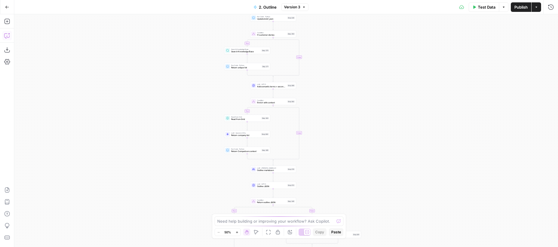
click at [8, 32] on button "Copilot" at bounding box center [7, 36] width 10 height 10
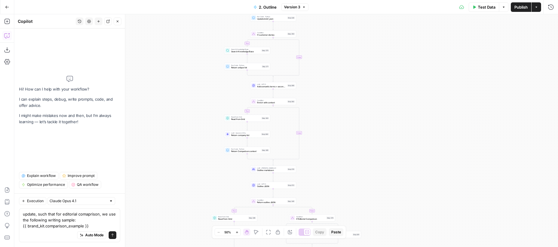
type textarea "update, such that for editorial comparison, we use the following writing sample…"
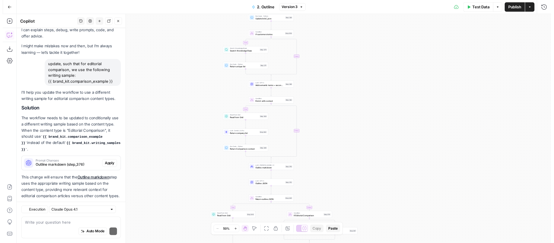
scroll to position [33, 0]
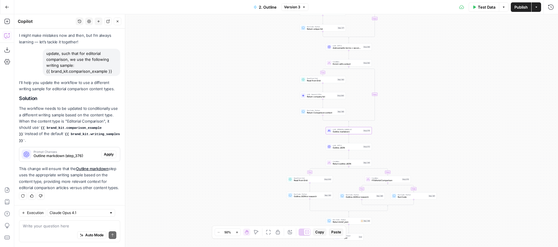
click at [104, 152] on span "Apply" at bounding box center [109, 154] width 10 height 5
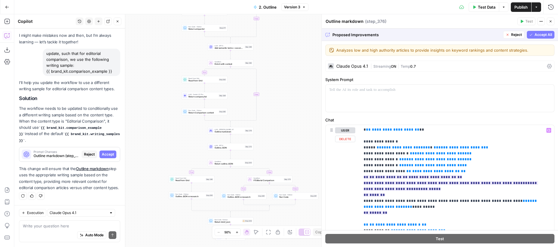
scroll to position [248, 0]
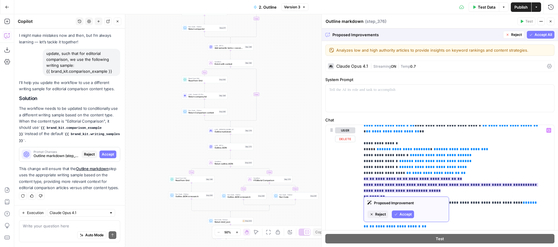
click at [406, 214] on span "Accept" at bounding box center [406, 214] width 12 height 5
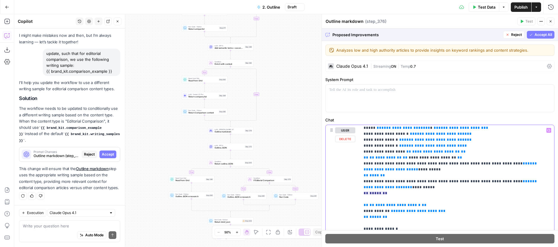
scroll to position [237, 0]
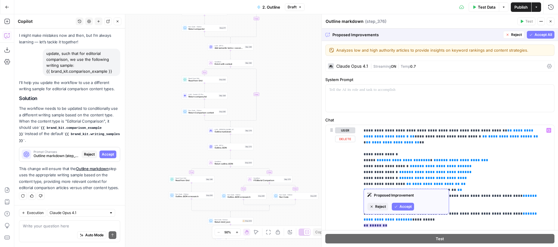
click at [403, 204] on span "Accept" at bounding box center [406, 206] width 12 height 5
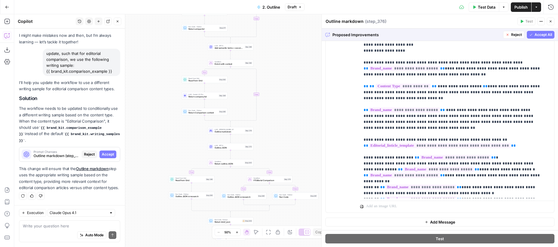
scroll to position [279, 0]
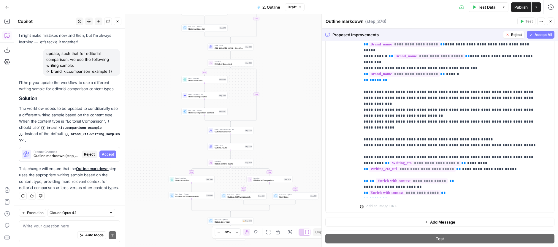
click at [544, 30] on div "Proposed Improvements Reject Accept All" at bounding box center [440, 35] width 236 height 12
click at [543, 34] on span "Accept All" at bounding box center [544, 34] width 18 height 5
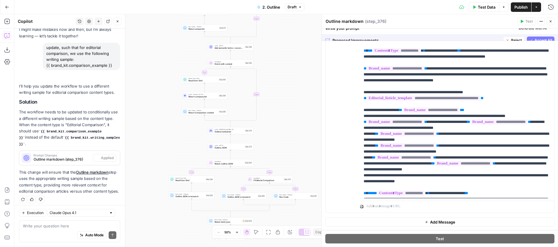
scroll to position [69, 0]
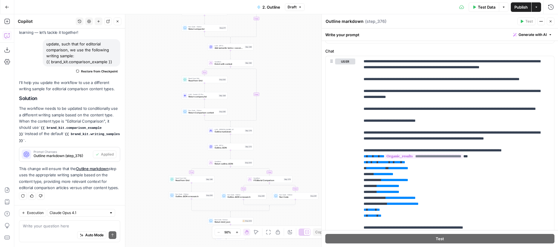
click at [549, 21] on icon "button" at bounding box center [551, 22] width 4 height 4
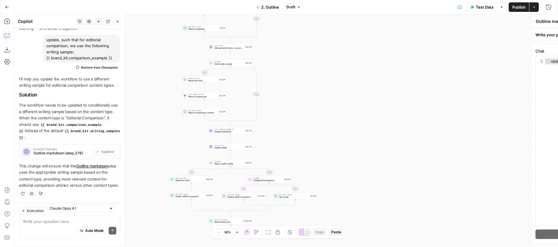
scroll to position [43, 0]
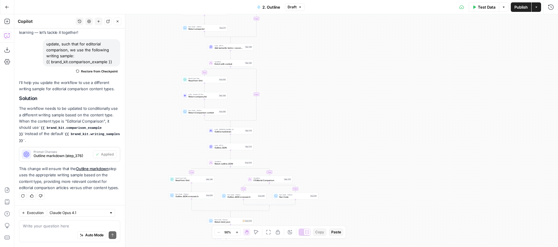
drag, startPoint x: 514, startPoint y: 7, endPoint x: 511, endPoint y: 8, distance: 3.6
click at [515, 7] on span "Publish" at bounding box center [521, 7] width 13 height 6
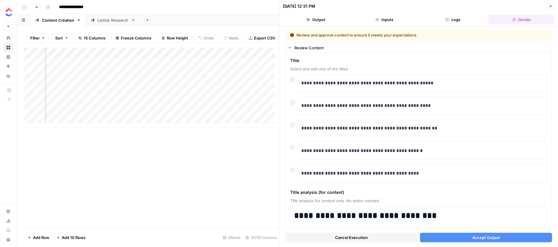
scroll to position [0, 166]
click at [436, 236] on button "Accept Output" at bounding box center [486, 238] width 132 height 10
click at [553, 222] on div "Not found: We could not find the page you requested." at bounding box center [507, 227] width 95 height 21
click at [464, 240] on button "Accept Output" at bounding box center [486, 238] width 132 height 10
click at [170, 155] on div "Add Column" at bounding box center [151, 138] width 255 height 180
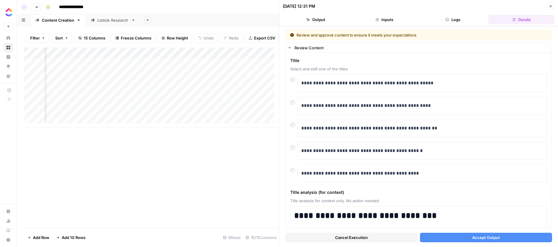
scroll to position [0, 169]
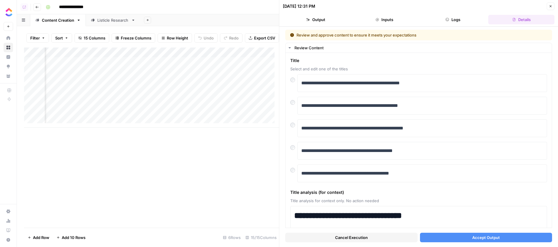
click at [443, 235] on button "Accept Output" at bounding box center [486, 238] width 132 height 10
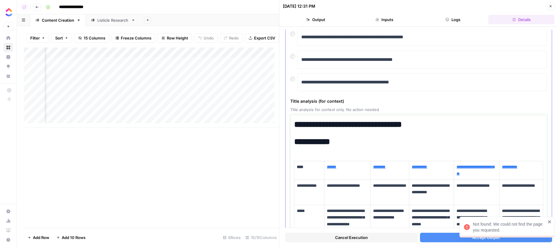
click at [336, 143] on h2 "**********" at bounding box center [416, 142] width 245 height 10
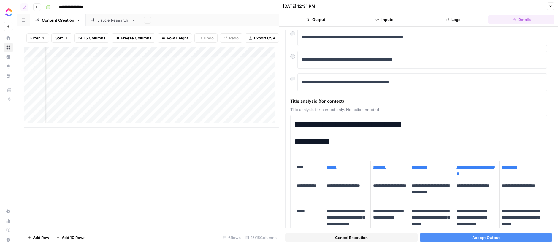
click at [447, 237] on button "Accept Output" at bounding box center [486, 238] width 132 height 10
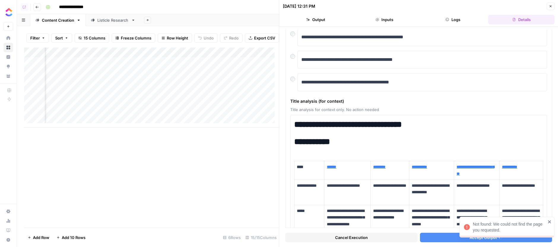
click at [447, 237] on button "Accept Output" at bounding box center [486, 238] width 132 height 10
click at [377, 236] on button "Cancel Execution" at bounding box center [351, 238] width 132 height 10
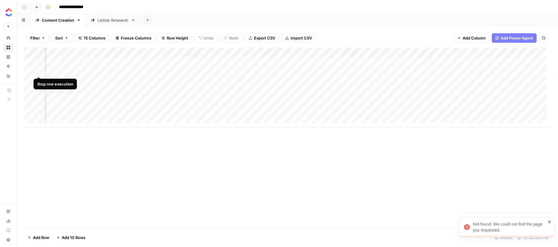
click at [40, 70] on div "Add Column" at bounding box center [287, 88] width 527 height 80
click at [148, 71] on div "Add Column" at bounding box center [287, 88] width 527 height 80
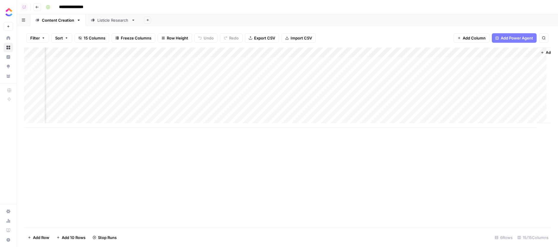
scroll to position [0, 397]
click at [507, 62] on div "Add Column" at bounding box center [287, 88] width 527 height 80
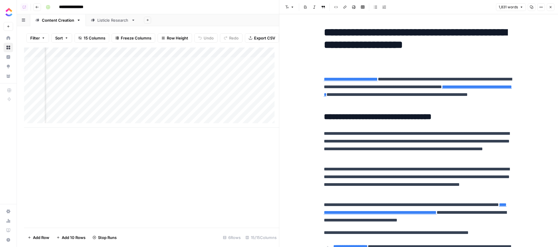
scroll to position [0, 583]
type input "[URL][DOMAIN_NAME]"
click at [370, 119] on h2 "**********" at bounding box center [419, 117] width 190 height 10
click at [438, 133] on p "**********" at bounding box center [419, 145] width 190 height 31
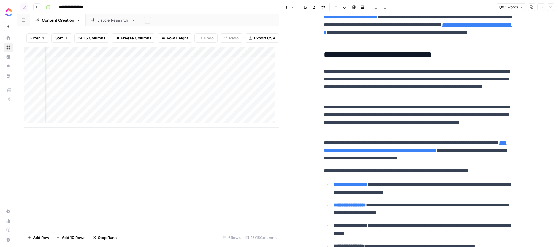
scroll to position [54, 0]
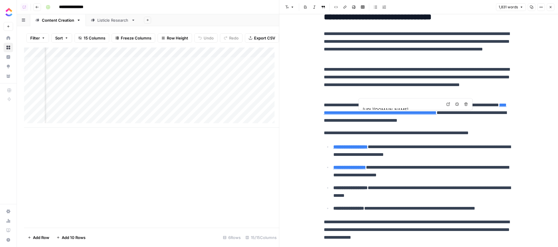
scroll to position [99, 0]
click at [448, 107] on link "Open in a new tab" at bounding box center [449, 104] width 8 height 8
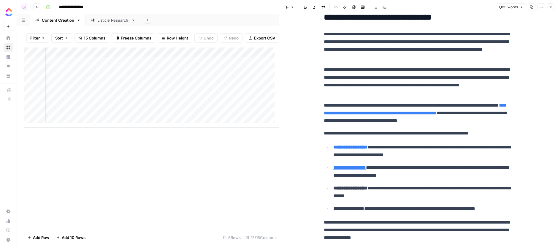
scroll to position [185, 0]
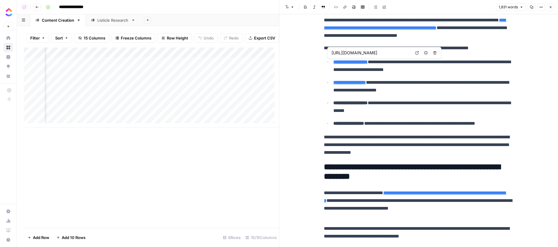
type input "[URL][DOMAIN_NAME]"
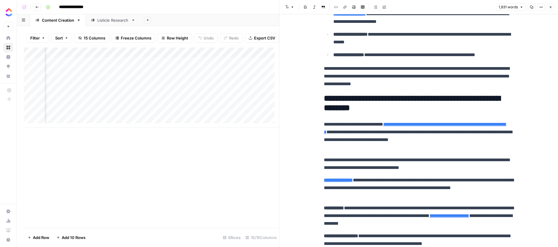
scroll to position [255, 0]
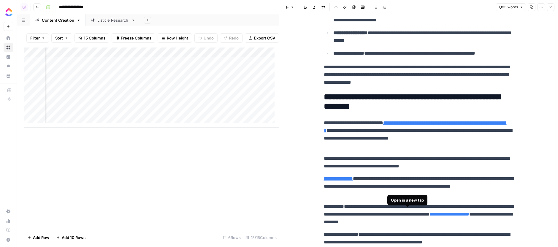
click at [427, 195] on div "Open in a new tab" at bounding box center [408, 200] width 40 height 11
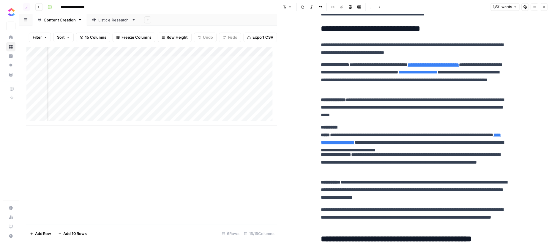
scroll to position [1043, 0]
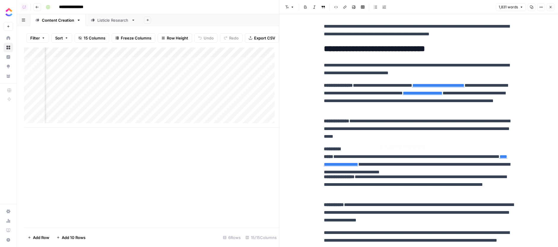
type input "[URL][DOMAIN_NAME]"
click at [551, 5] on icon "button" at bounding box center [551, 7] width 4 height 4
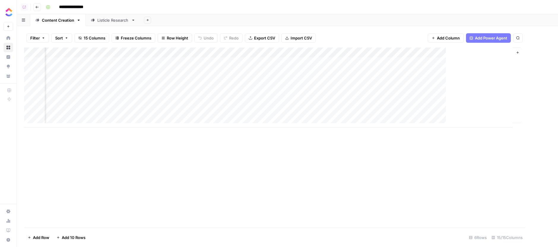
scroll to position [0, 390]
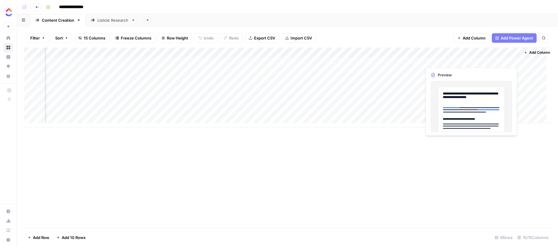
click at [517, 57] on div "Add Column" at bounding box center [287, 88] width 527 height 80
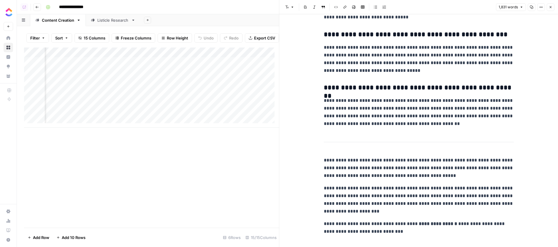
scroll to position [1747, 0]
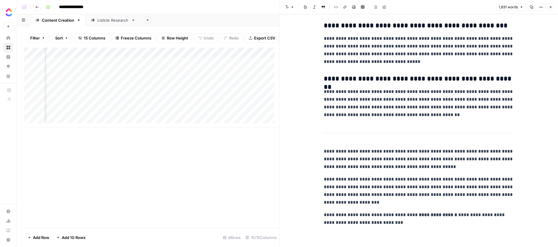
click at [439, 217] on strong "**********" at bounding box center [438, 215] width 38 height 4
click at [445, 214] on strong "**********" at bounding box center [438, 215] width 38 height 4
drag, startPoint x: 445, startPoint y: 214, endPoint x: 420, endPoint y: 209, distance: 24.7
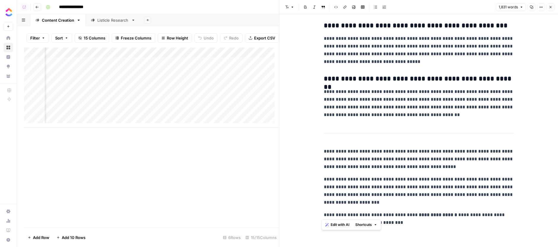
drag, startPoint x: 420, startPoint y: 209, endPoint x: 420, endPoint y: 203, distance: 6.0
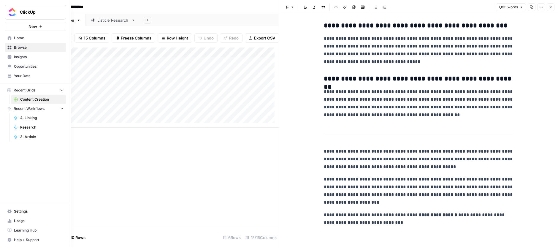
click at [10, 75] on icon at bounding box center [9, 76] width 4 height 4
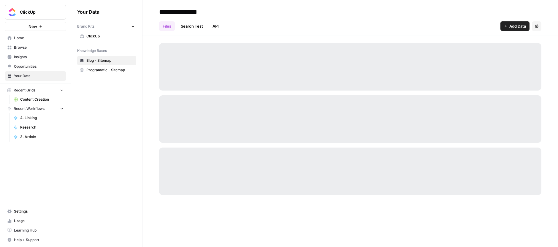
click at [121, 36] on span "ClickUp" at bounding box center [109, 36] width 47 height 5
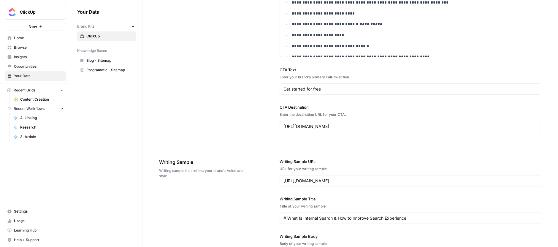
scroll to position [681, 0]
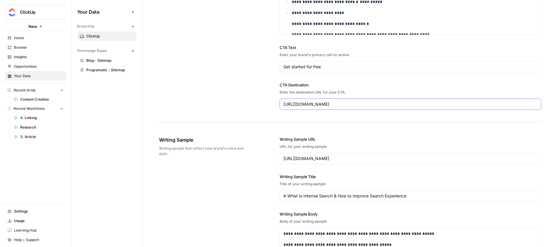
click at [326, 106] on input "[URL][DOMAIN_NAME]" at bounding box center [411, 104] width 254 height 6
paste input "[DOMAIN_NAME][URL]"
type input "[URL][DOMAIN_NAME]"
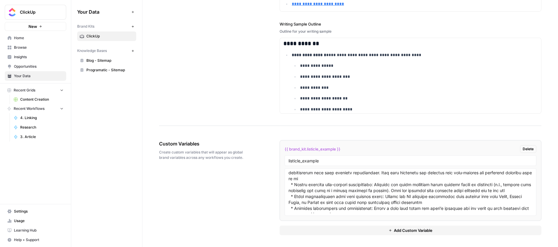
scroll to position [4216, 0]
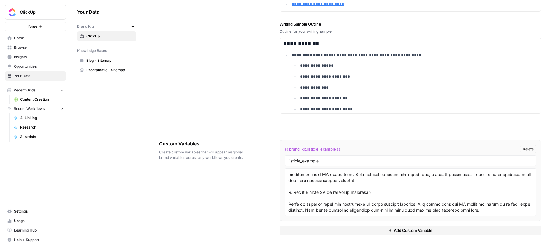
click at [42, 47] on span "Browse" at bounding box center [39, 47] width 50 height 5
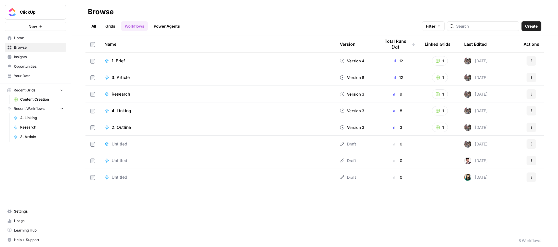
click at [125, 143] on span "Untitled" at bounding box center [120, 144] width 16 height 6
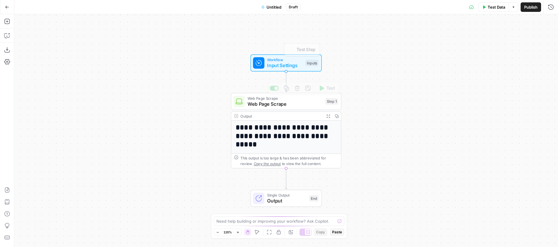
drag, startPoint x: 273, startPoint y: 104, endPoint x: 290, endPoint y: 95, distance: 19.9
click at [273, 104] on span "Web Page Scrape" at bounding box center [285, 103] width 75 height 7
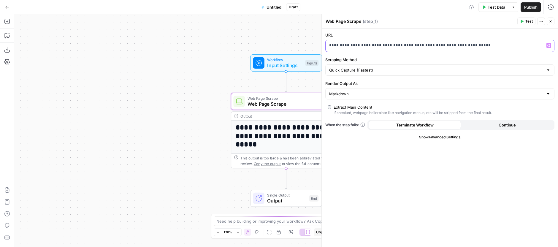
click at [403, 43] on p "**********" at bounding box center [435, 45] width 212 height 6
click at [530, 24] on button "Test" at bounding box center [527, 22] width 18 height 8
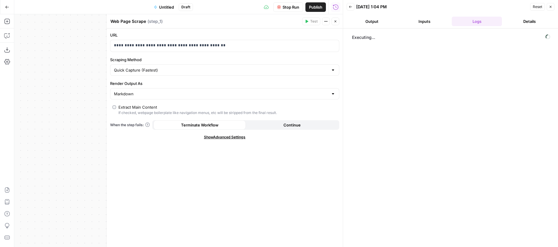
click at [337, 21] on icon "button" at bounding box center [336, 22] width 4 height 4
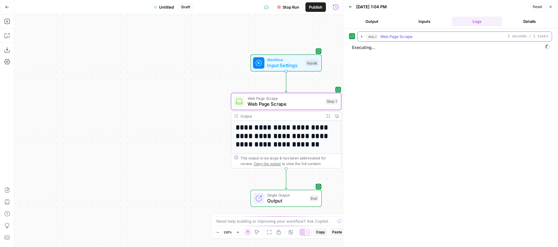
click at [420, 34] on div "step_1 Web Page Scrape 2 seconds / 1 tasks" at bounding box center [458, 37] width 182 height 6
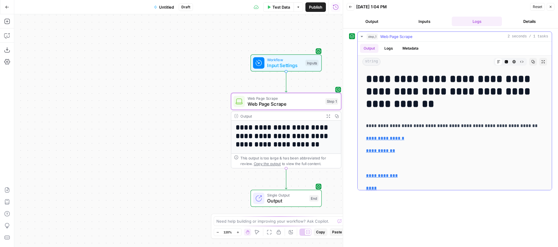
click at [503, 65] on button "Code Editor" at bounding box center [507, 62] width 8 height 8
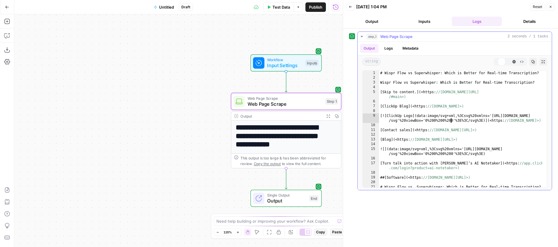
click at [452, 118] on div "# Wispr Flow vs Superwhisper: Which is Better for Real-time Transcription? Wisp…" at bounding box center [460, 134] width 163 height 126
type textarea "**********"
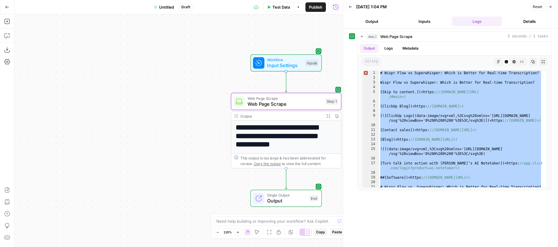
click at [6, 4] on button "Go Back" at bounding box center [7, 7] width 11 height 11
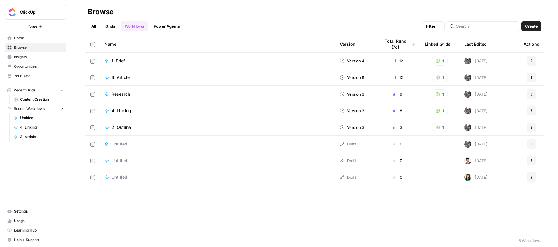
click at [34, 80] on link "Your Data" at bounding box center [35, 76] width 61 height 10
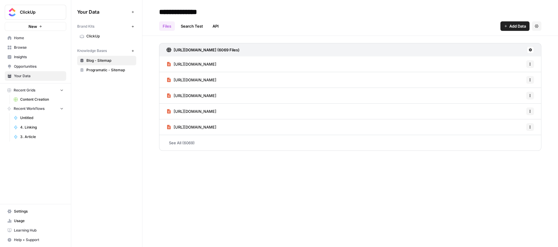
click at [107, 32] on link "ClickUp" at bounding box center [106, 36] width 59 height 10
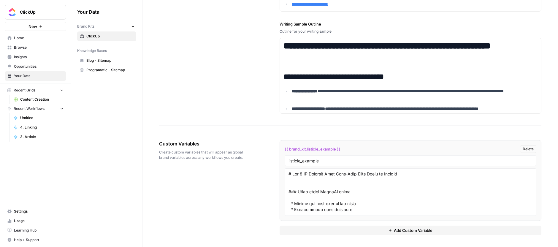
scroll to position [1, 0]
click at [406, 233] on span "Add Custom Variable" at bounding box center [413, 230] width 39 height 6
click at [325, 232] on div "Custom Variable Delete" at bounding box center [411, 235] width 252 height 8
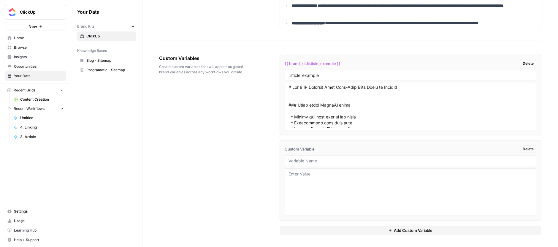
scroll to position [1053, 0]
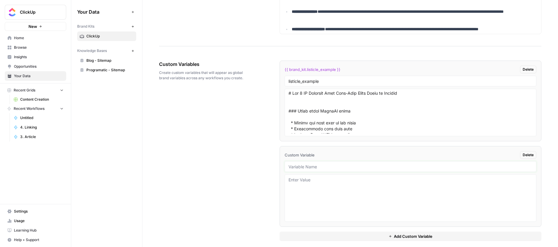
click at [339, 169] on input "text" at bounding box center [411, 166] width 244 height 5
type input "comparison_example"
paste textarea "# Wispr Flow vs Superwhisper: Which is Better for Real-time Transcription? Voic…"
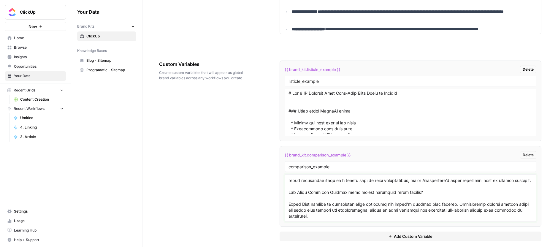
scroll to position [3206, 0]
type textarea "# Wispr Flow vs Superwhisper: Which is Better for Real-time Transcription? Voic…"
click at [330, 154] on span "{{ brand_kit.comparison_example }}" at bounding box center [318, 155] width 66 height 6
click at [330, 153] on span "{{ brand_kit.comparison_example }}" at bounding box center [318, 155] width 66 height 6
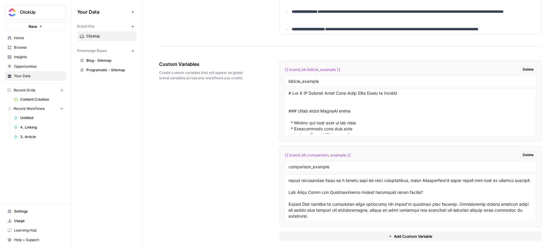
drag, startPoint x: 357, startPoint y: 157, endPoint x: 269, endPoint y: 157, distance: 87.9
click at [269, 157] on div "Custom Variables Create custom variables that will appear as global brand varia…" at bounding box center [350, 151] width 382 height 204
copy span "{{ brand_kit.comparison_example }}"
click at [213, 124] on div "Custom Variables Create custom variables that will appear as global brand varia…" at bounding box center [350, 151] width 382 height 204
click at [25, 95] on link "Content Creation" at bounding box center [38, 100] width 55 height 10
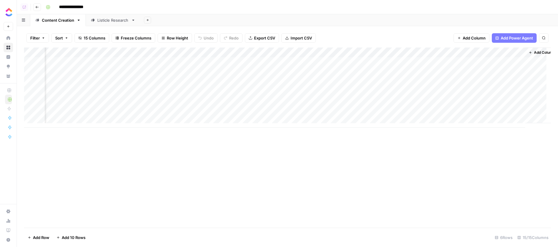
scroll to position [0, 397]
click at [513, 61] on div "Add Column" at bounding box center [287, 88] width 527 height 80
click at [512, 60] on div "Add Column" at bounding box center [287, 88] width 527 height 80
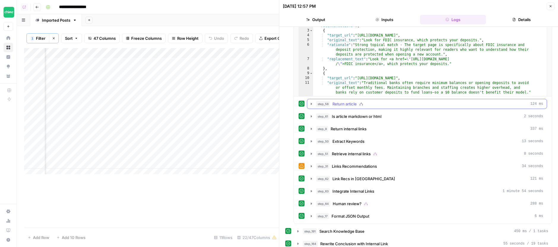
scroll to position [344, 0]
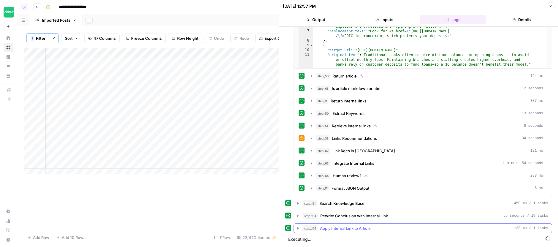
click at [415, 225] on button "step_165 Apply Internal Link to Article 130 ms / 1 tasks" at bounding box center [423, 229] width 258 height 10
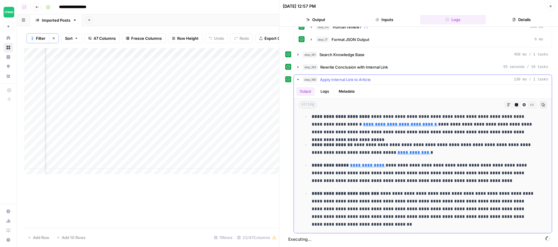
scroll to position [543, 0]
